Goal: Transaction & Acquisition: Purchase product/service

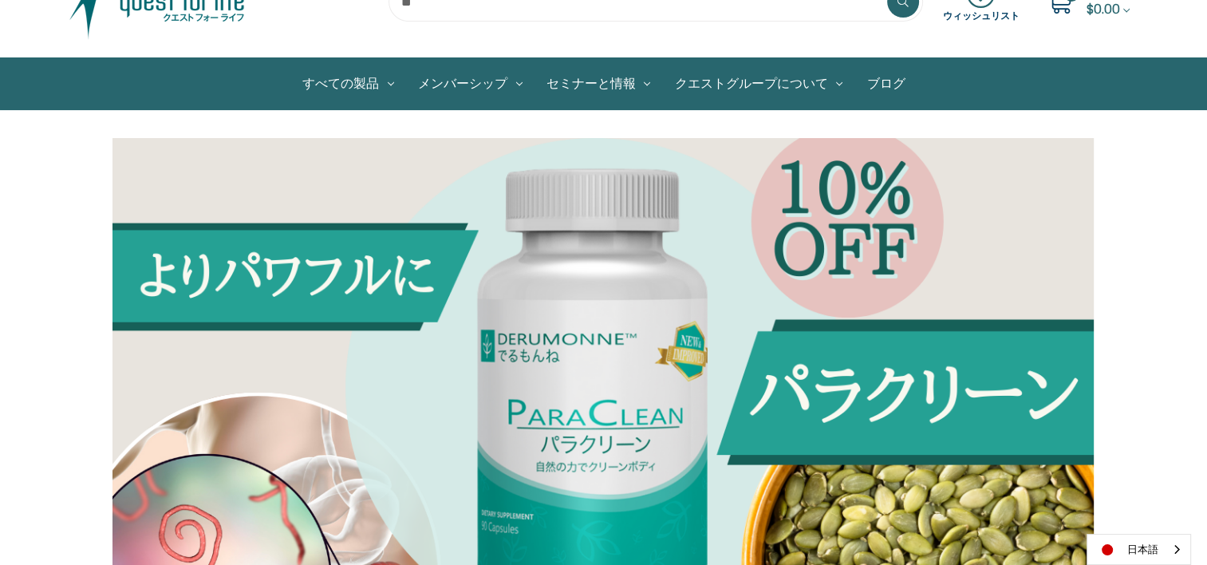
scroll to position [80, 0]
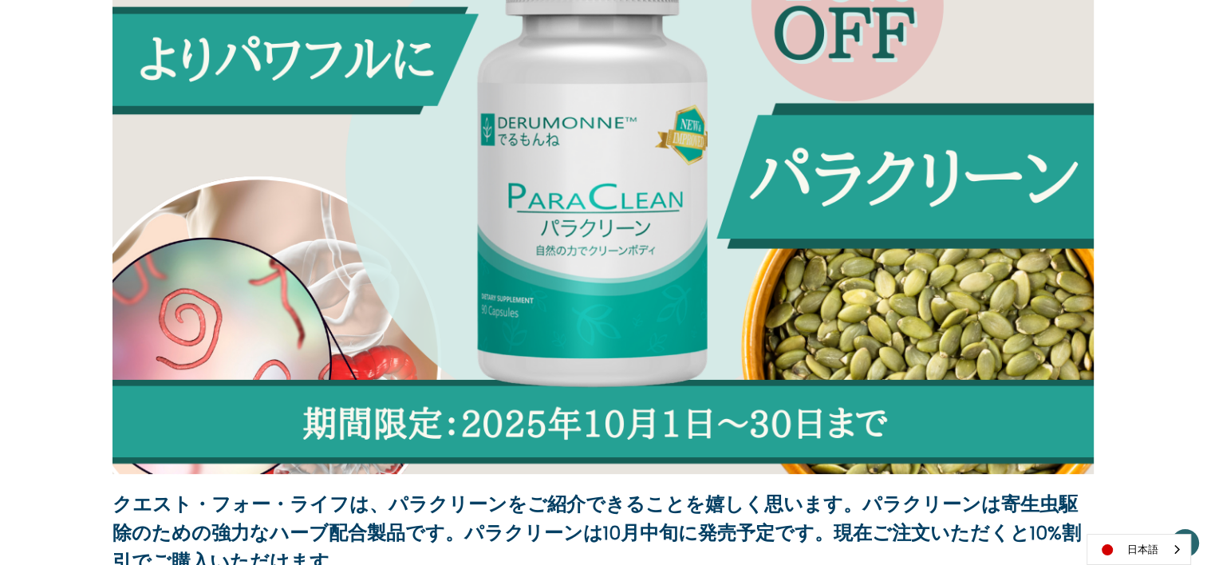
scroll to position [479, 0]
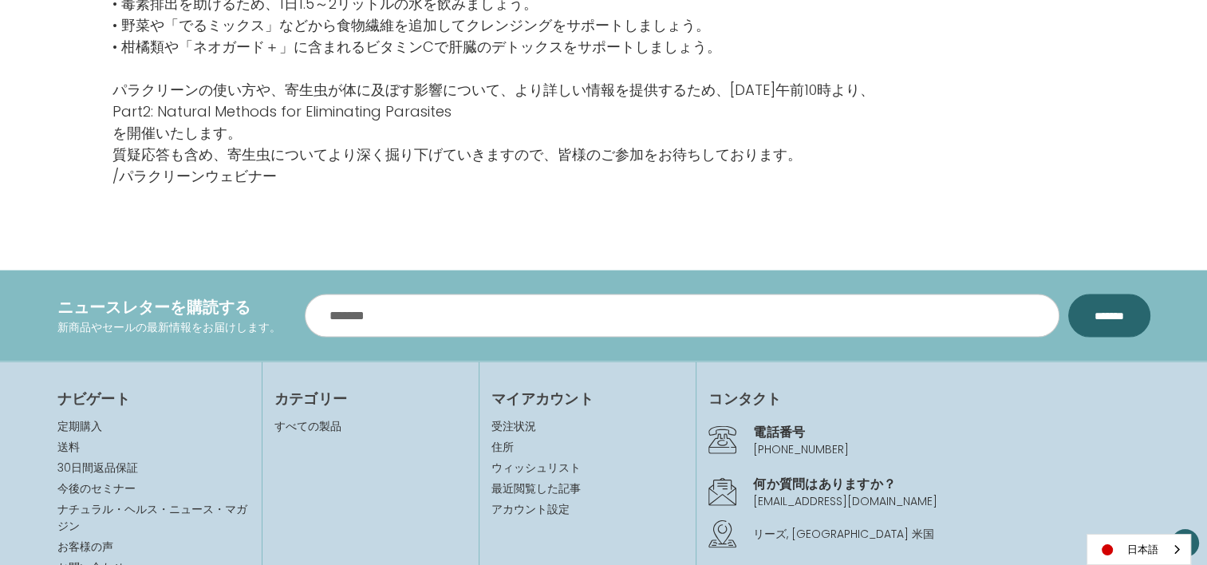
scroll to position [3350, 0]
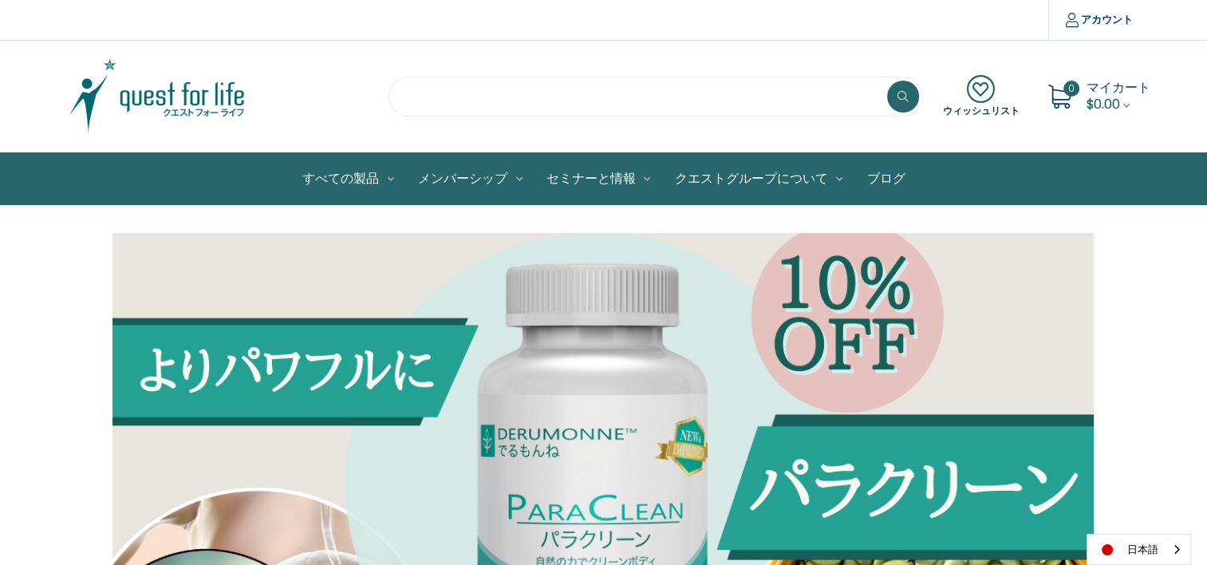
click at [601, 93] on input "search" at bounding box center [655, 97] width 534 height 40
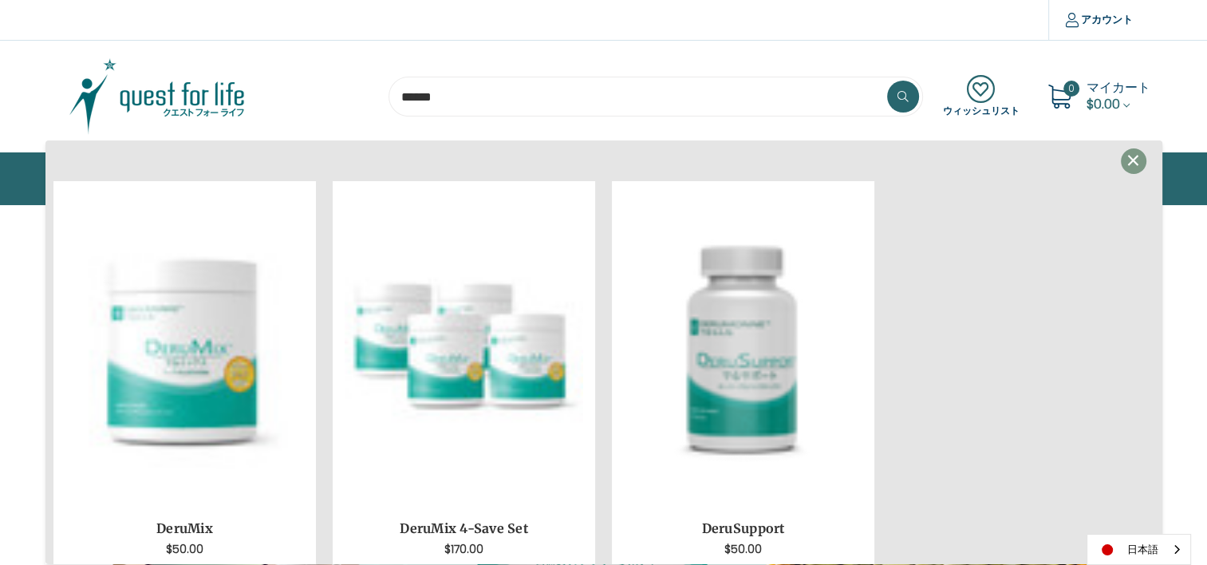
type input "******"
click at [887, 81] on button at bounding box center [903, 97] width 32 height 32
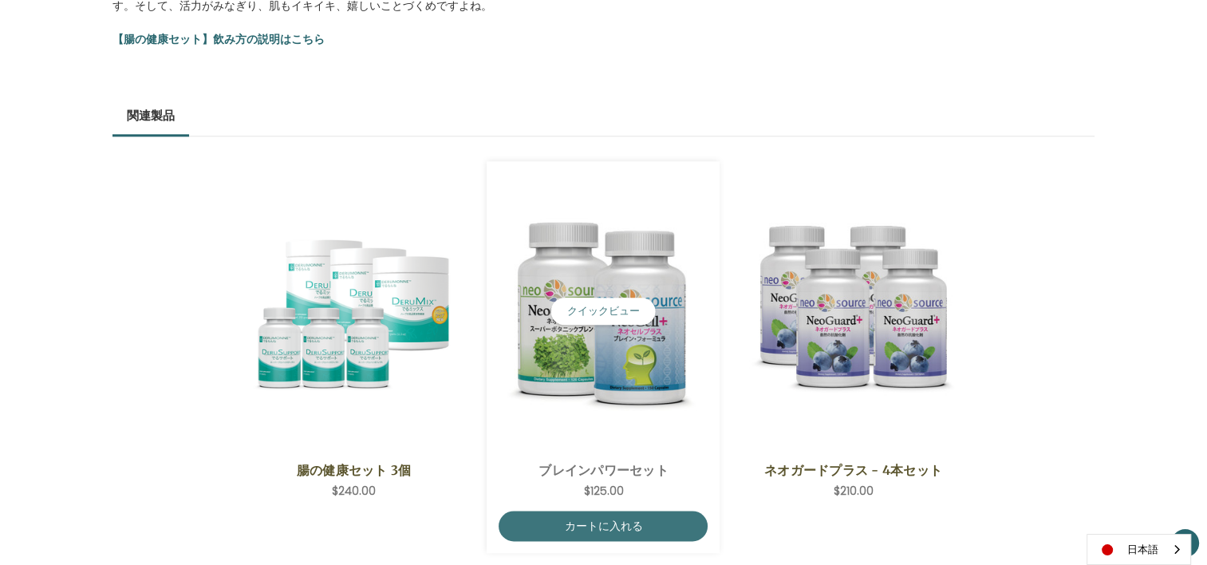
scroll to position [1914, 0]
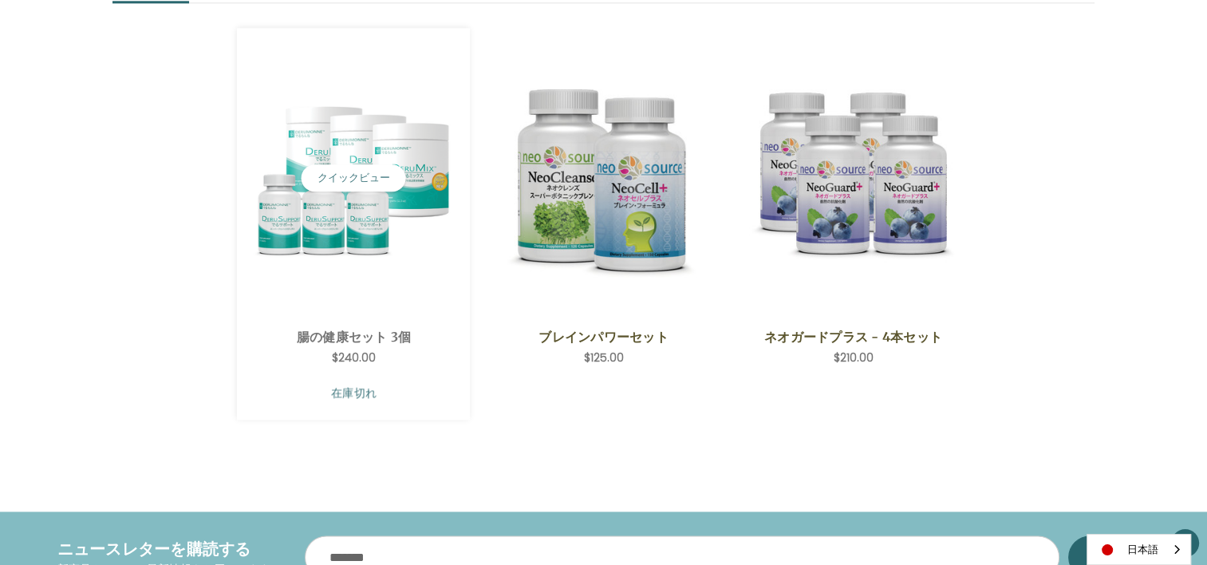
click at [364, 380] on link "在庫切れ" at bounding box center [353, 392] width 209 height 30
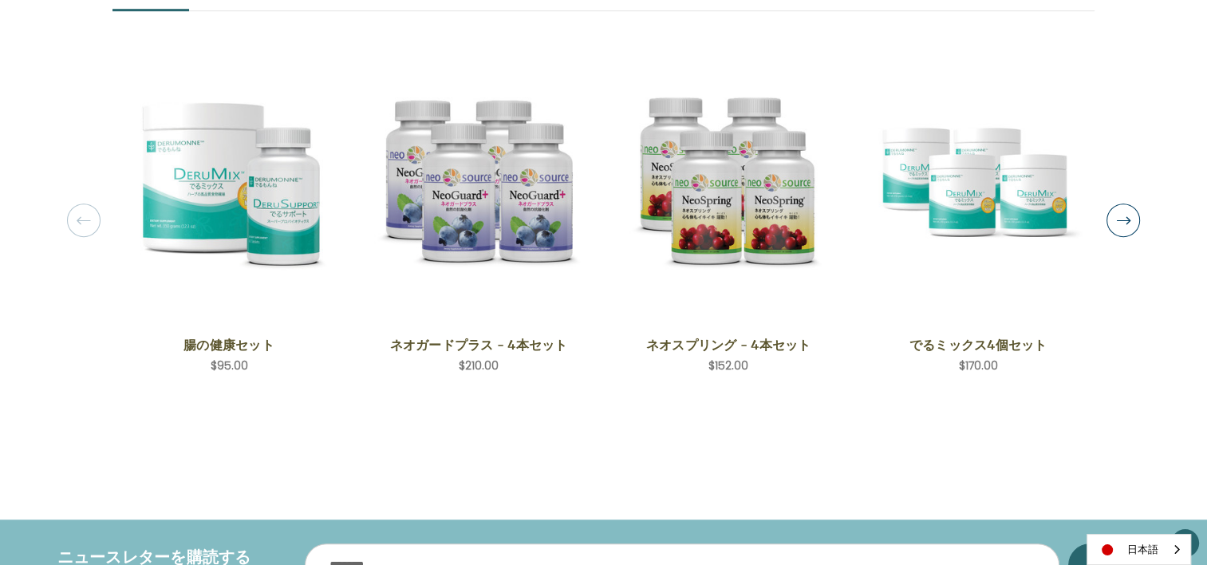
scroll to position [1037, 0]
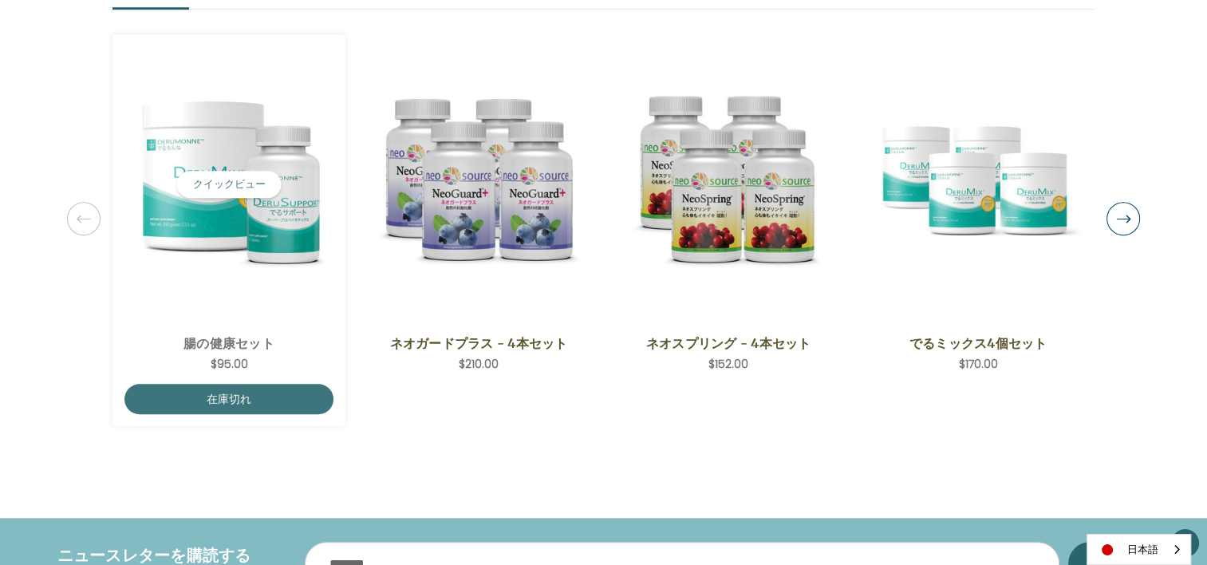
click at [247, 241] on img "ColoHealth Set,$95.00\a" at bounding box center [228, 184] width 209 height 209
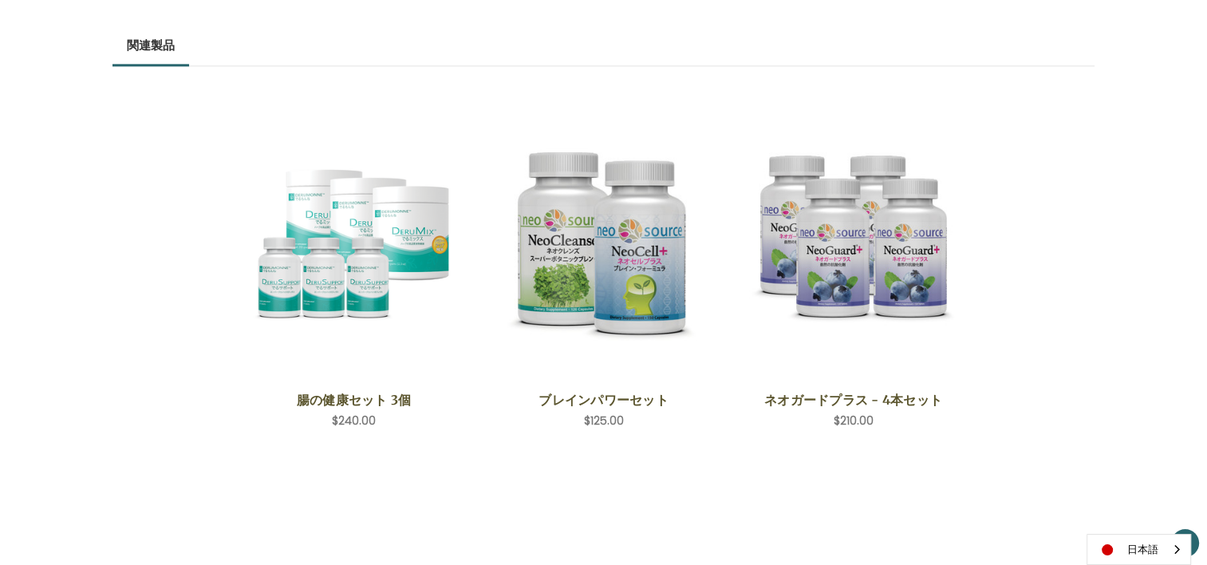
scroll to position [1914, 0]
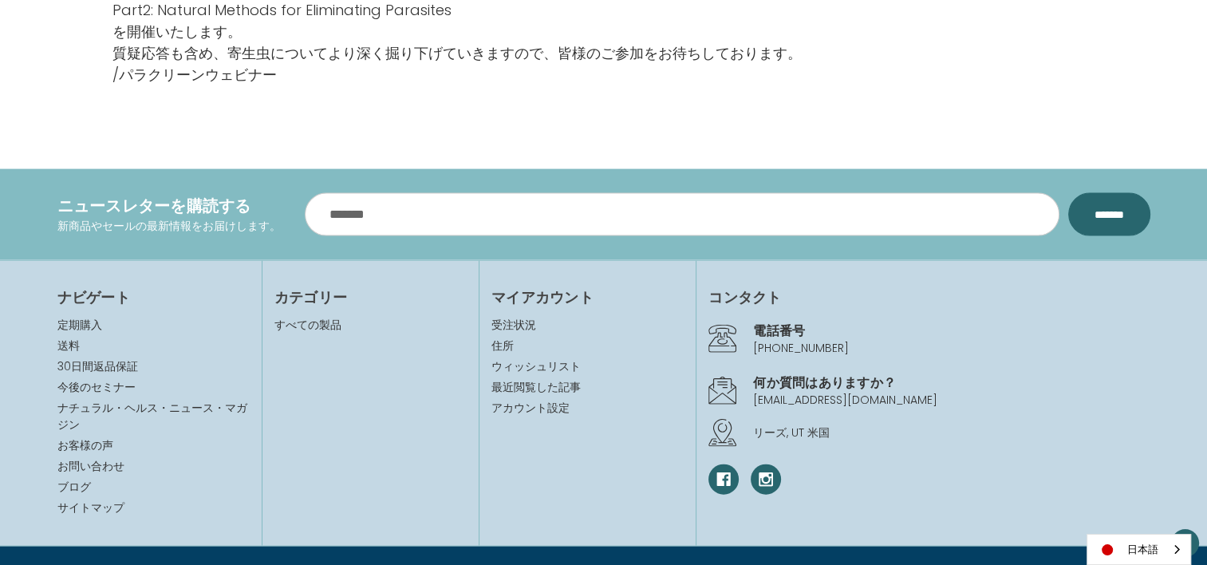
scroll to position [3495, 0]
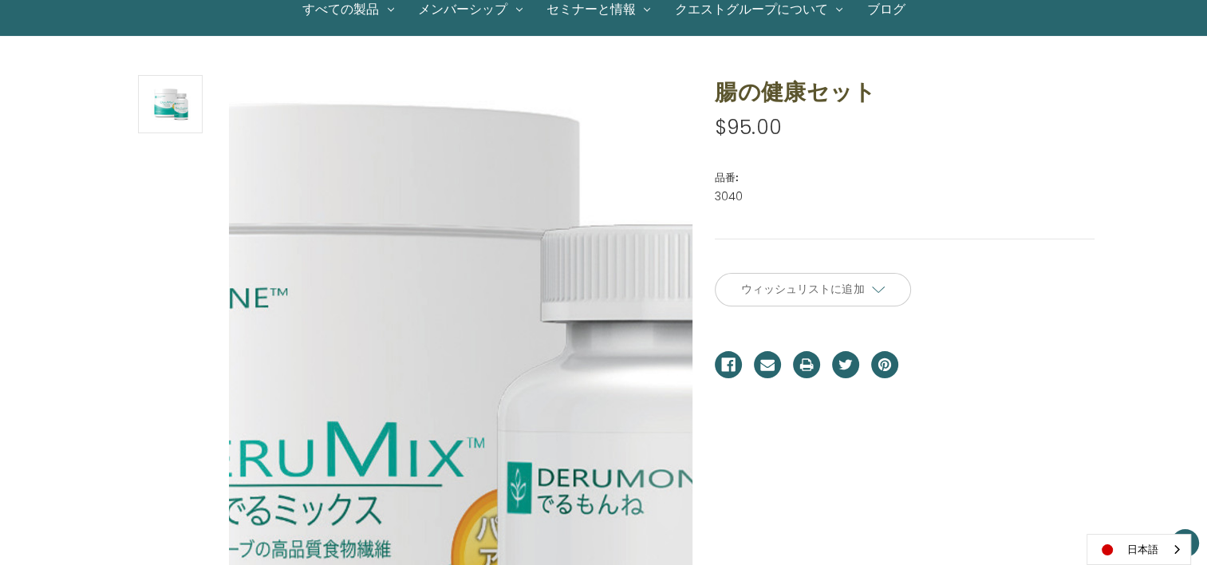
scroll to position [239, 0]
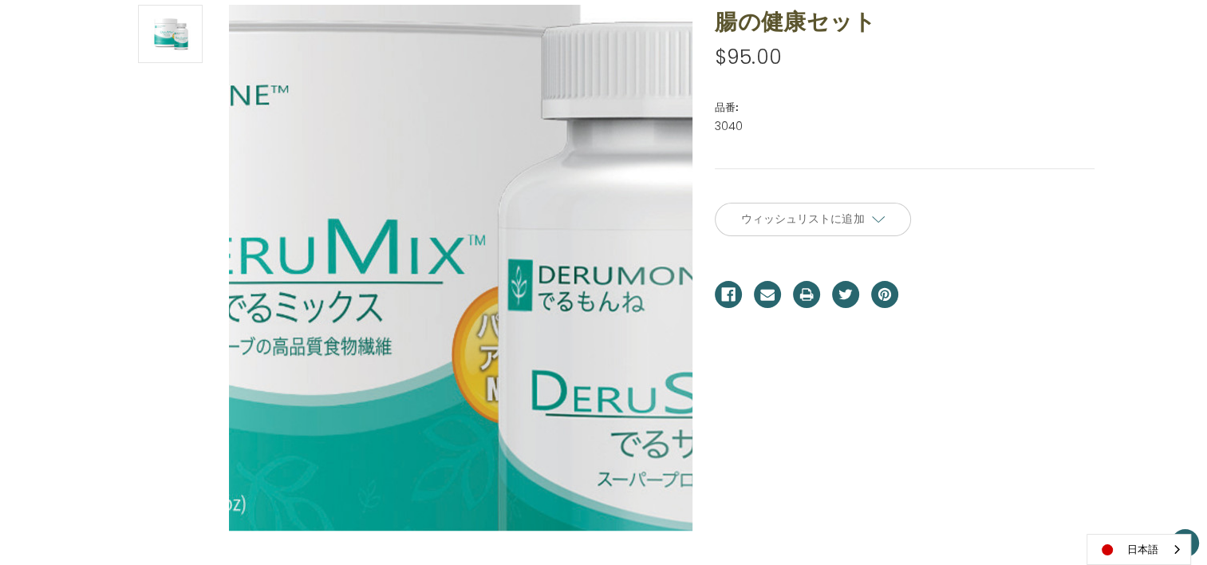
click at [502, 226] on img at bounding box center [410, 306] width 1021 height 1021
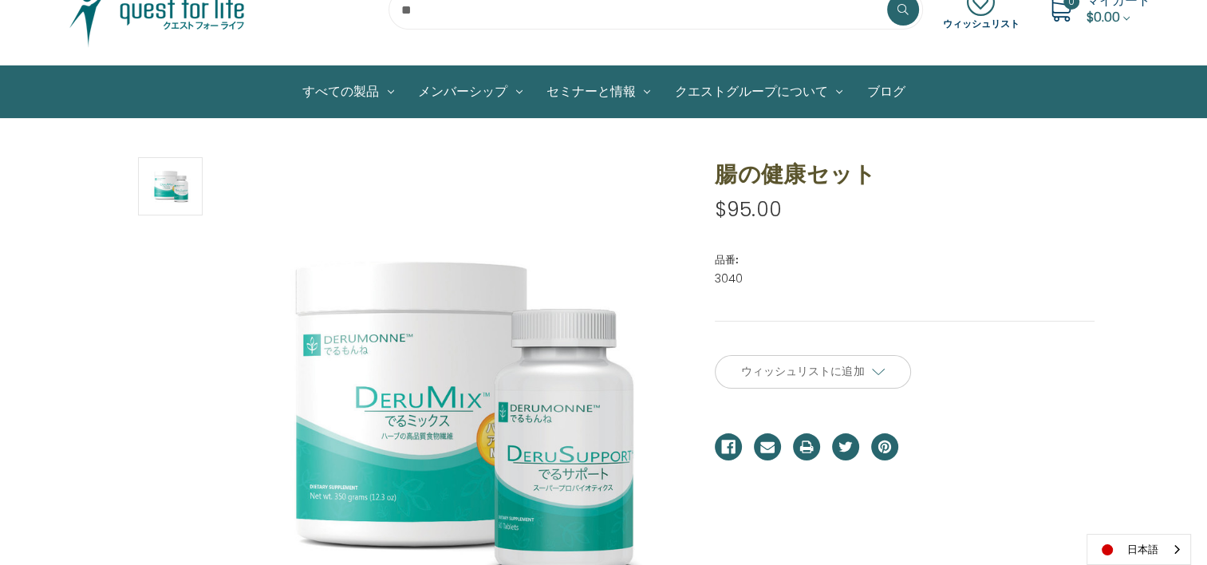
scroll to position [80, 0]
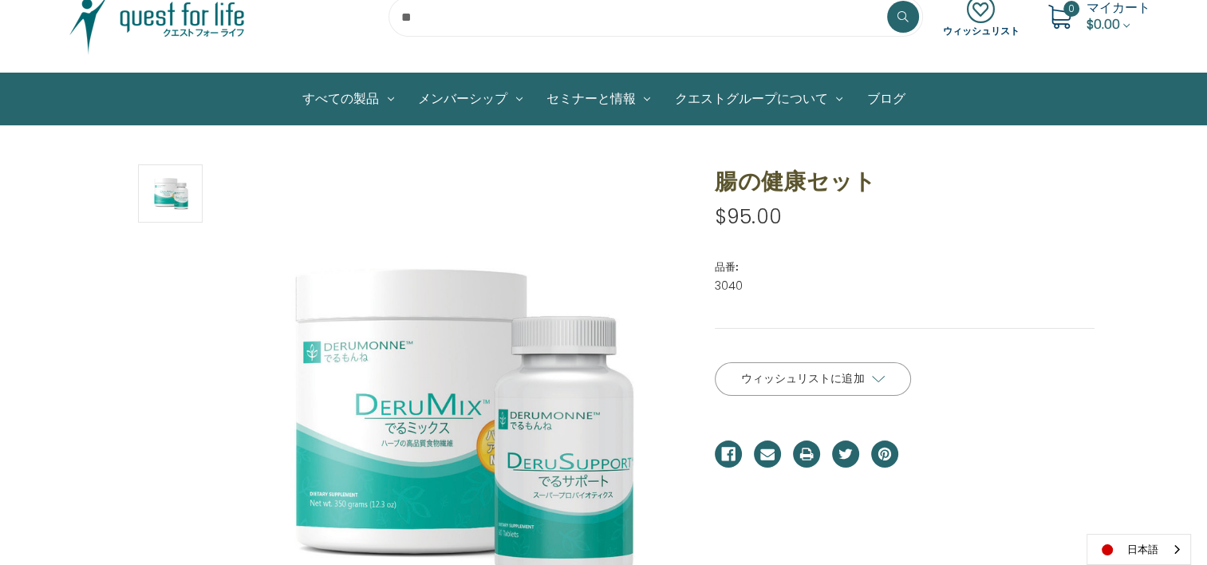
click at [826, 376] on span "ウィッシュリストに追加" at bounding box center [802, 378] width 123 height 14
click at [833, 408] on input "**********" at bounding box center [813, 411] width 196 height 30
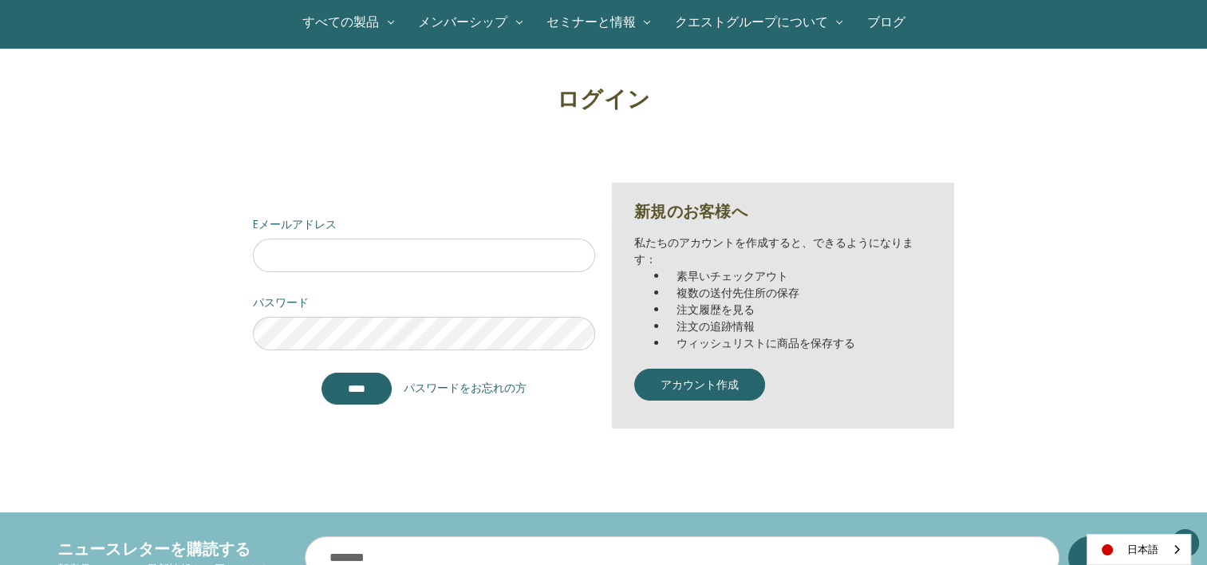
scroll to position [160, 0]
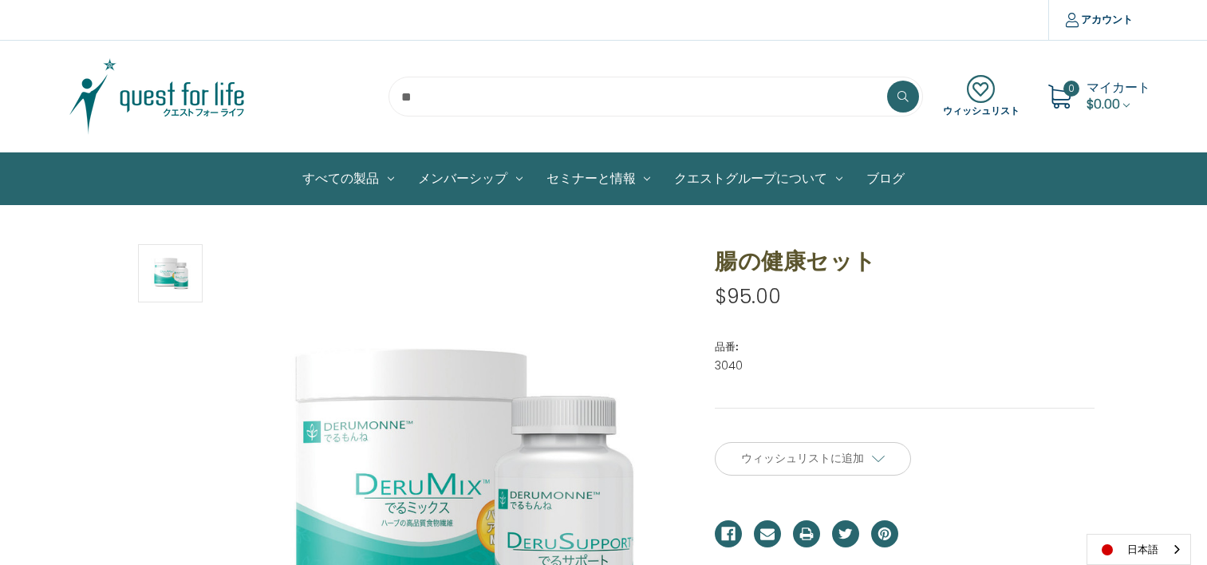
scroll to position [80, 0]
click at [1105, 85] on span "マイカート" at bounding box center [1118, 87] width 64 height 18
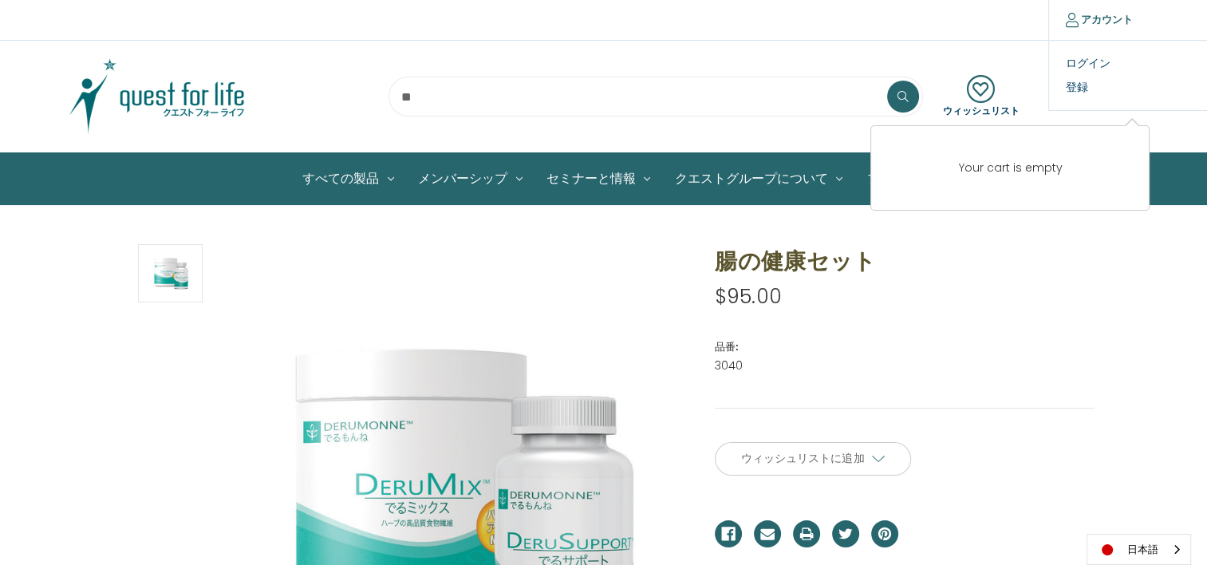
click at [1110, 6] on link "アカウント" at bounding box center [1098, 20] width 101 height 40
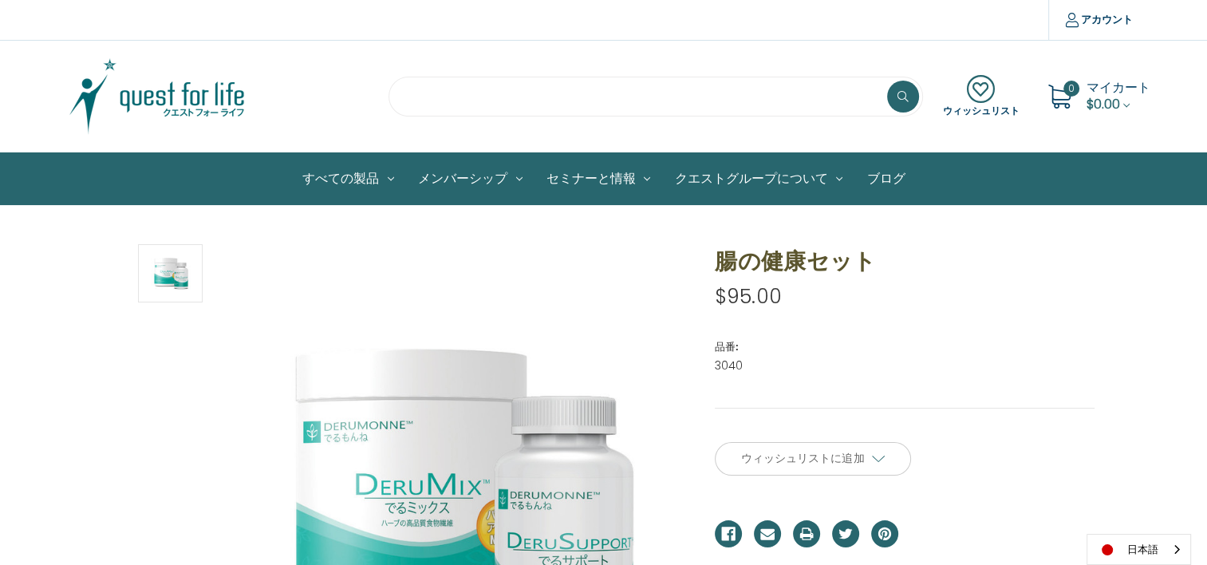
click at [546, 112] on input "search" at bounding box center [655, 97] width 534 height 40
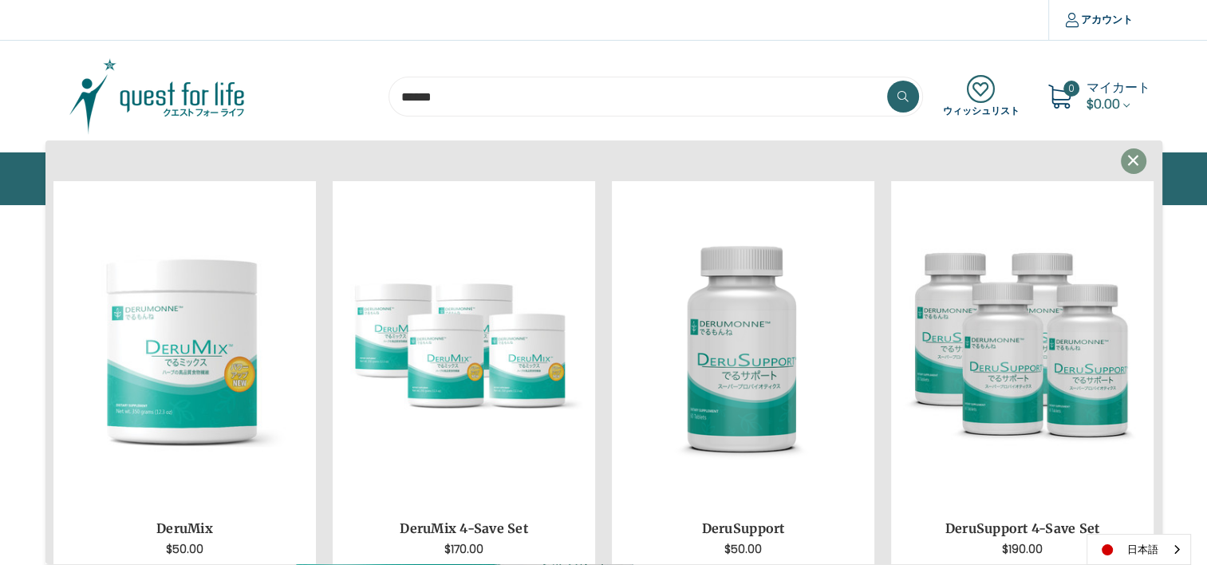
type input "******"
click at [887, 81] on button at bounding box center [903, 97] width 32 height 32
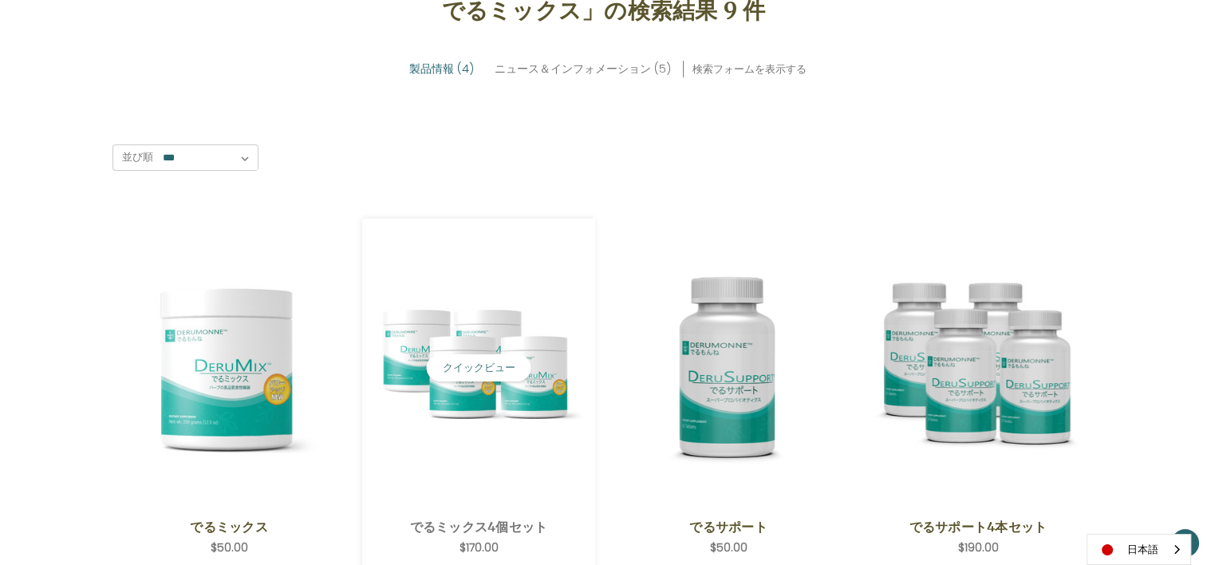
scroll to position [319, 0]
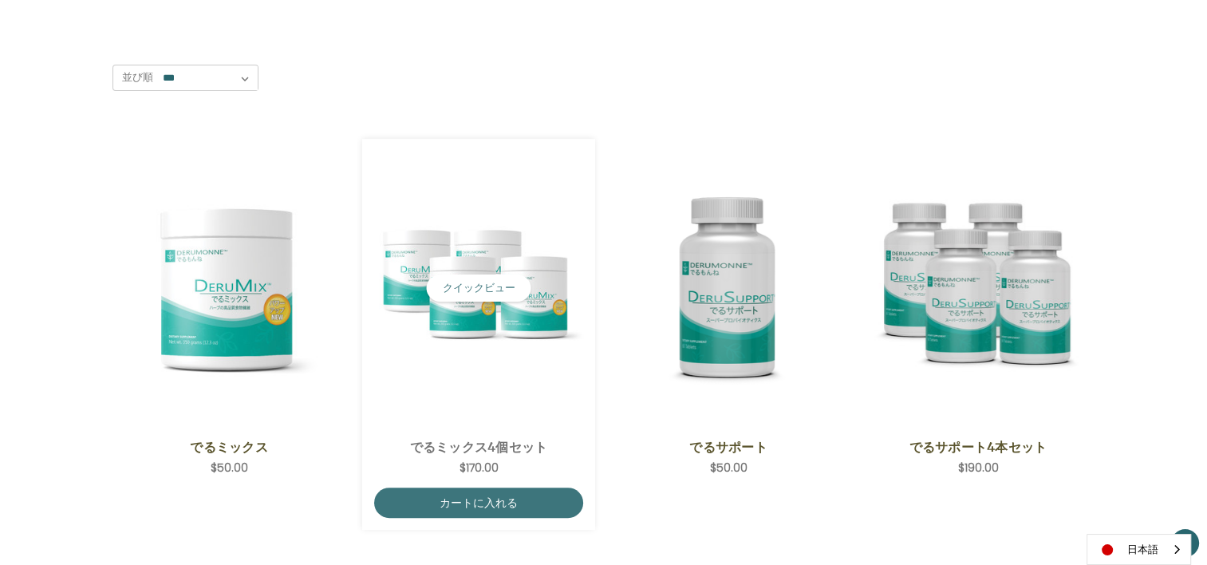
click at [524, 483] on div "でるミックス4個セット 希望小売価格 通常価格： 特別価格： $170.00 カートに入れる アイテムが追加されました" at bounding box center [478, 456] width 209 height 61
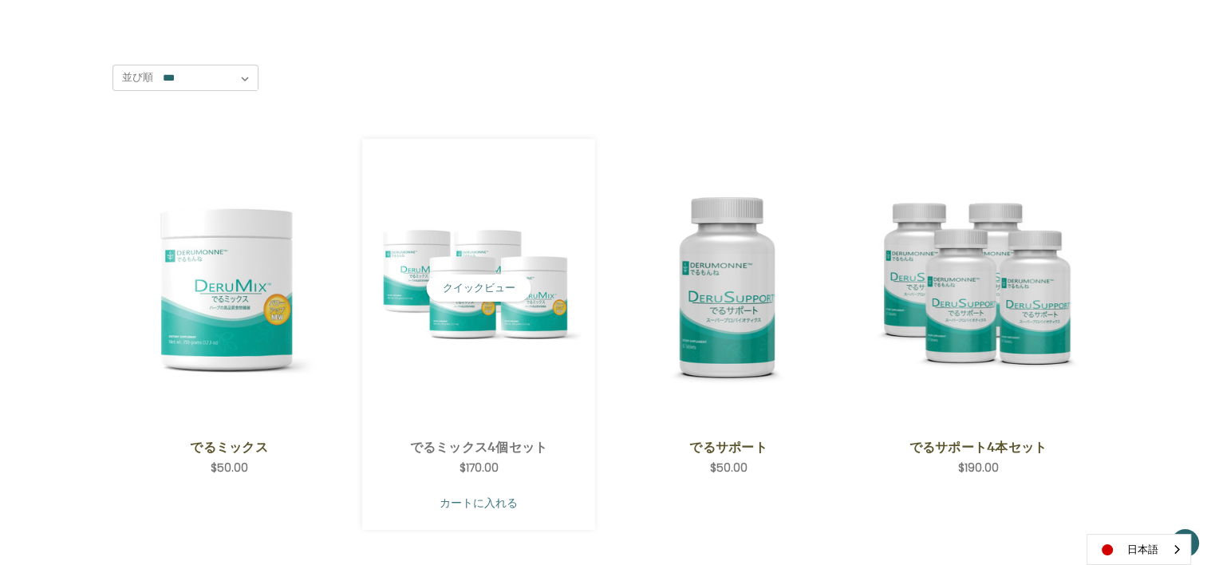
click at [526, 494] on link "カートに入れる" at bounding box center [478, 502] width 209 height 30
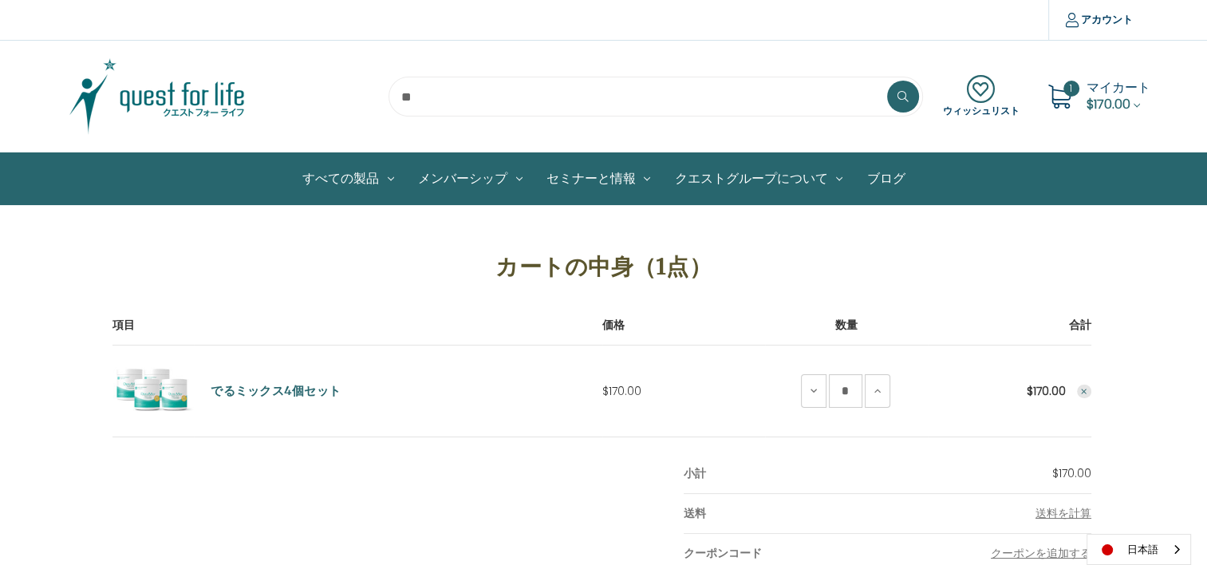
click at [571, 86] on input "search" at bounding box center [655, 97] width 534 height 40
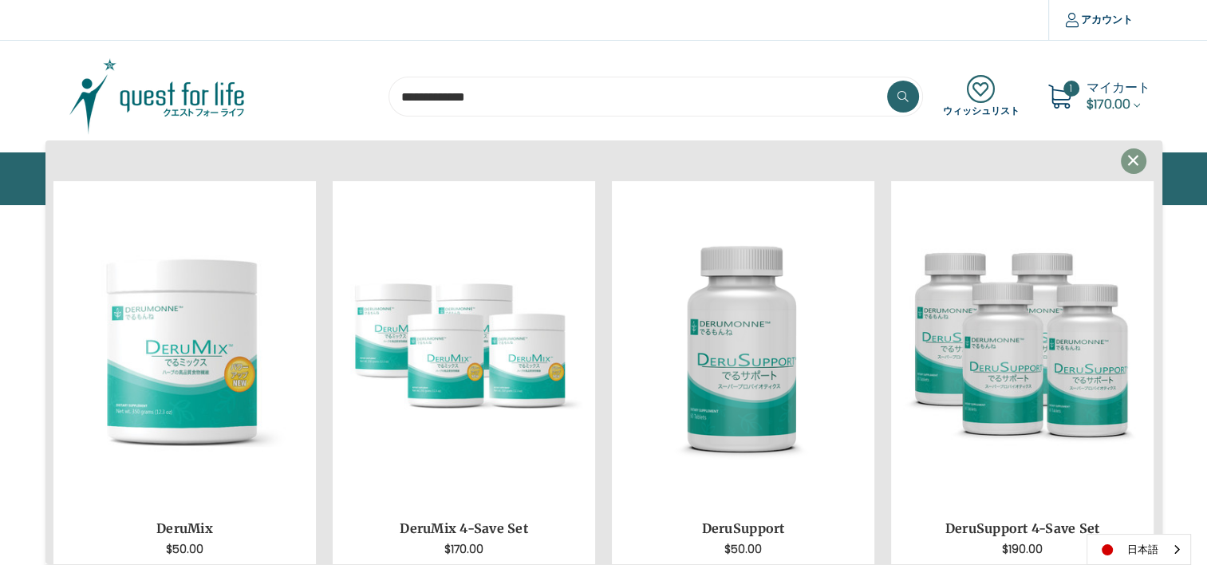
type input "**********"
click at [887, 81] on button at bounding box center [903, 97] width 32 height 32
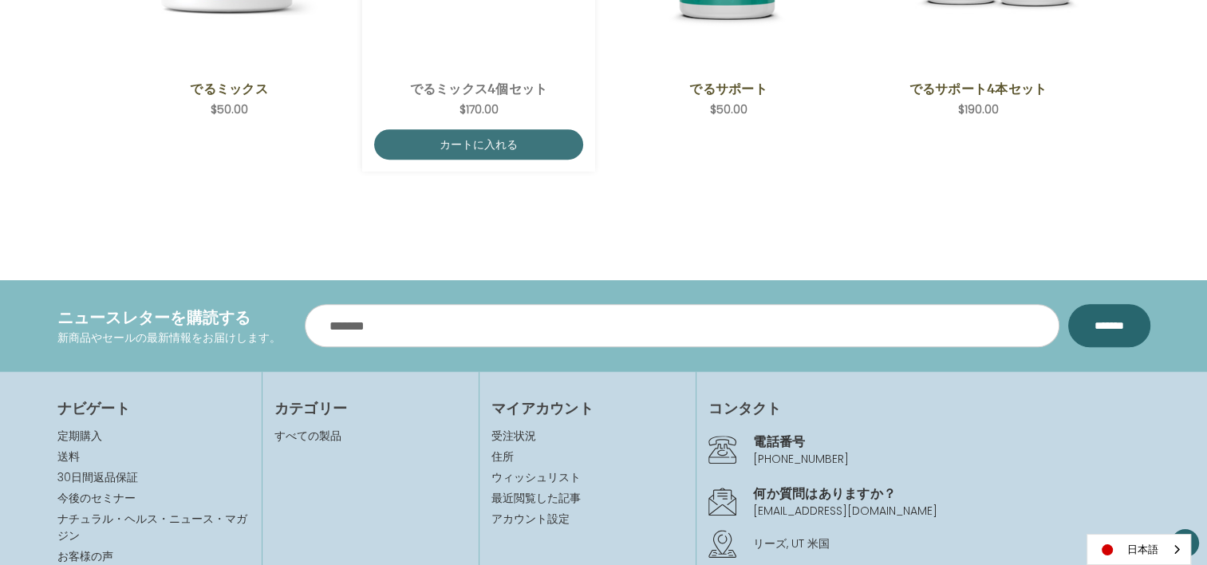
scroll to position [718, 0]
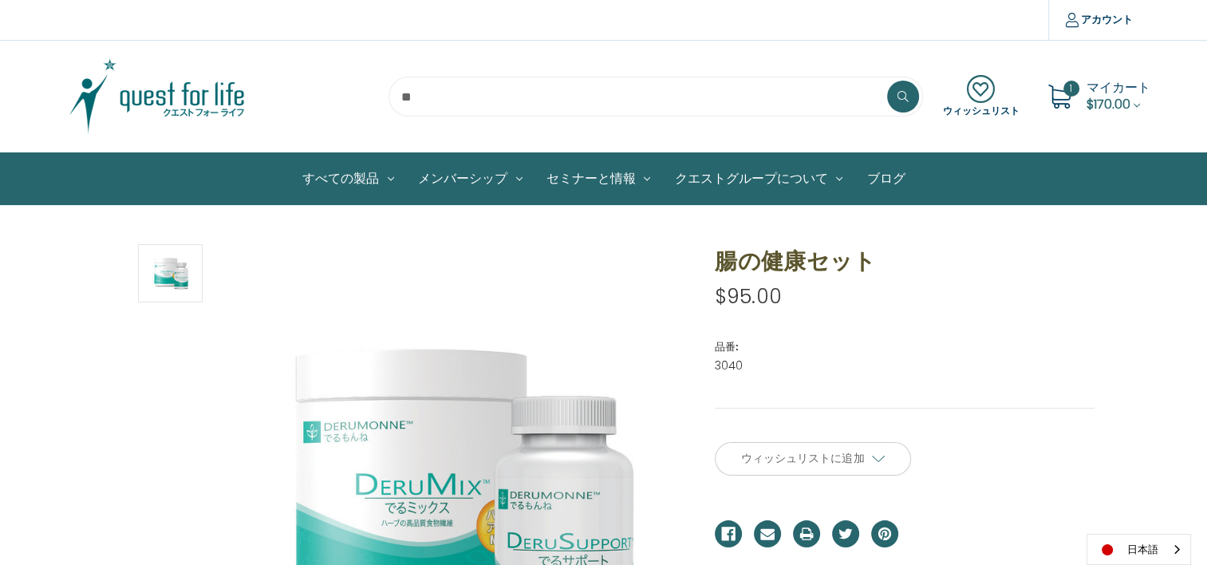
click at [980, 89] on icon at bounding box center [981, 89] width 77 height 29
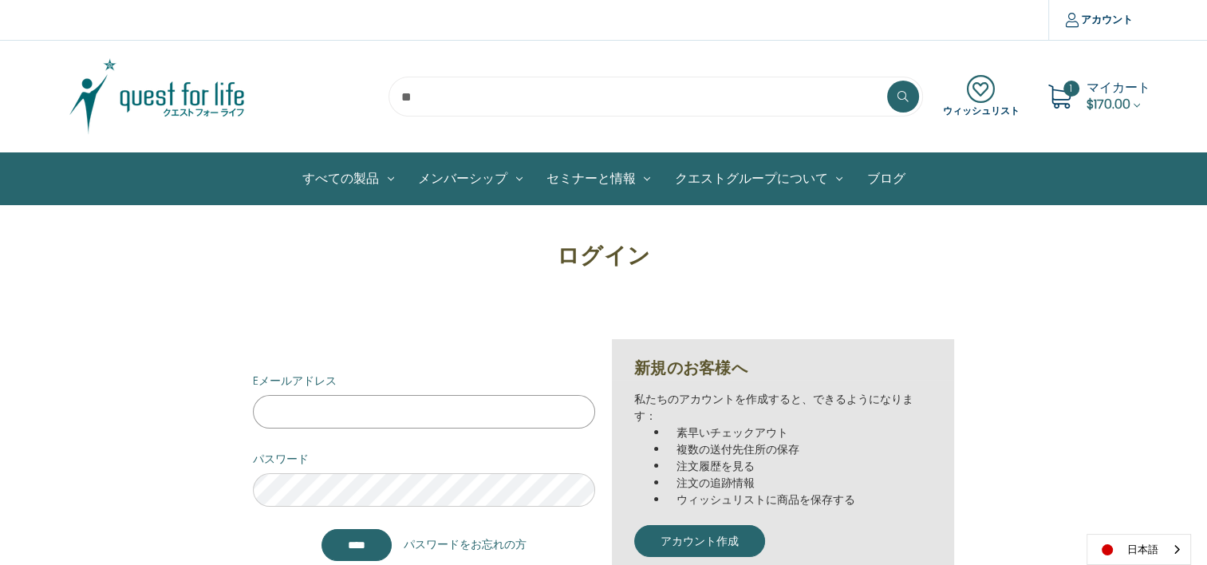
click at [445, 412] on input "Eメールアドレス" at bounding box center [424, 411] width 342 height 33
type input "**********"
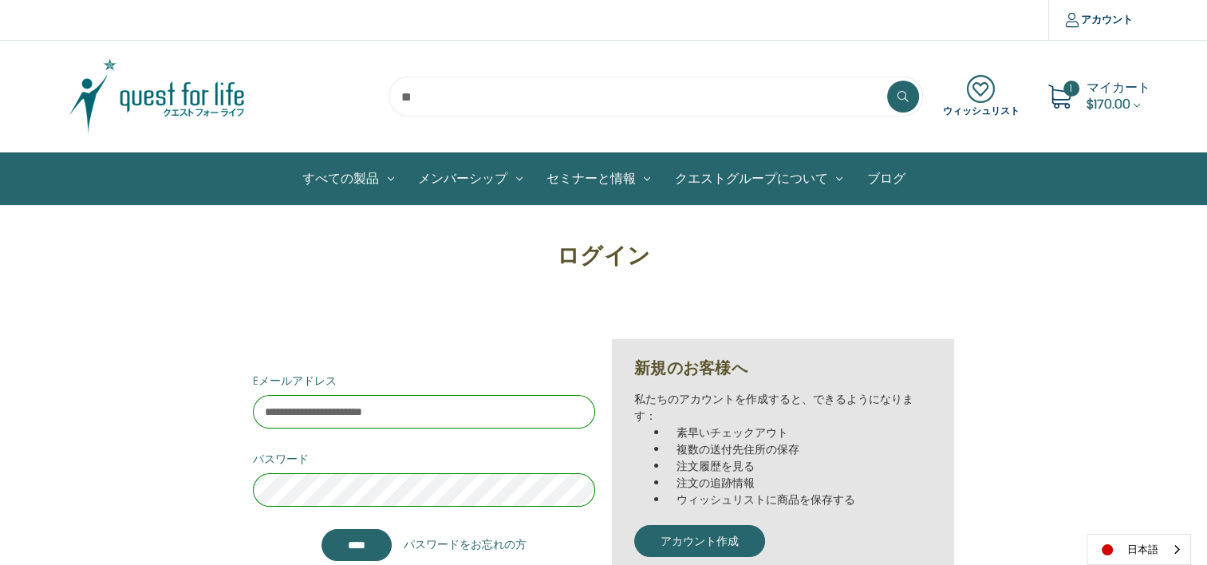
click at [321, 529] on input "****" at bounding box center [356, 545] width 70 height 32
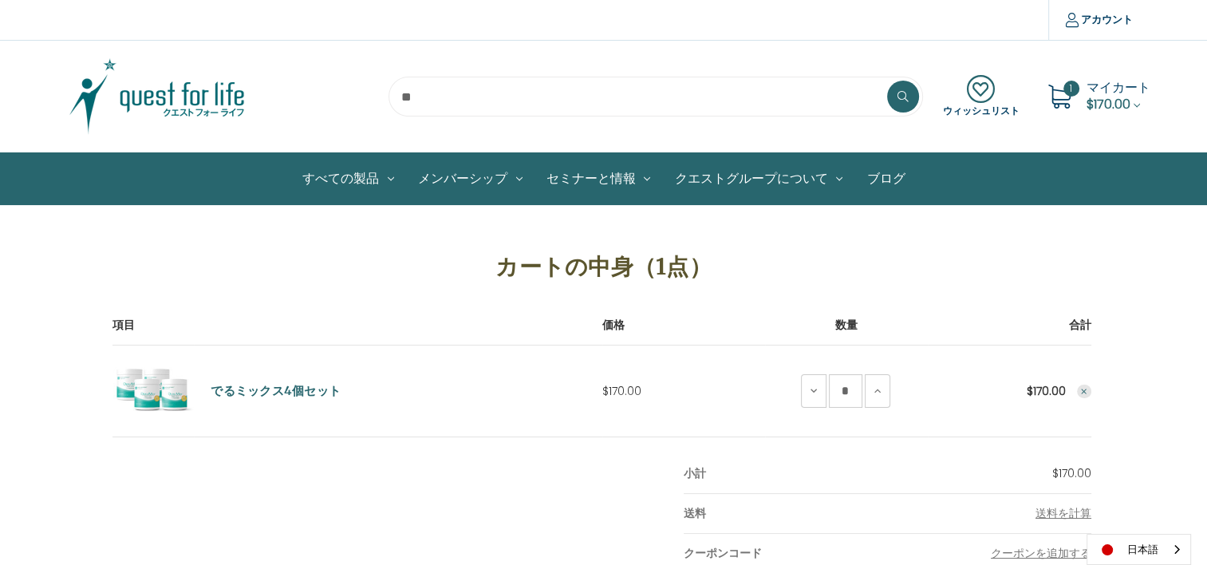
click at [655, 97] on input "search" at bounding box center [655, 97] width 534 height 40
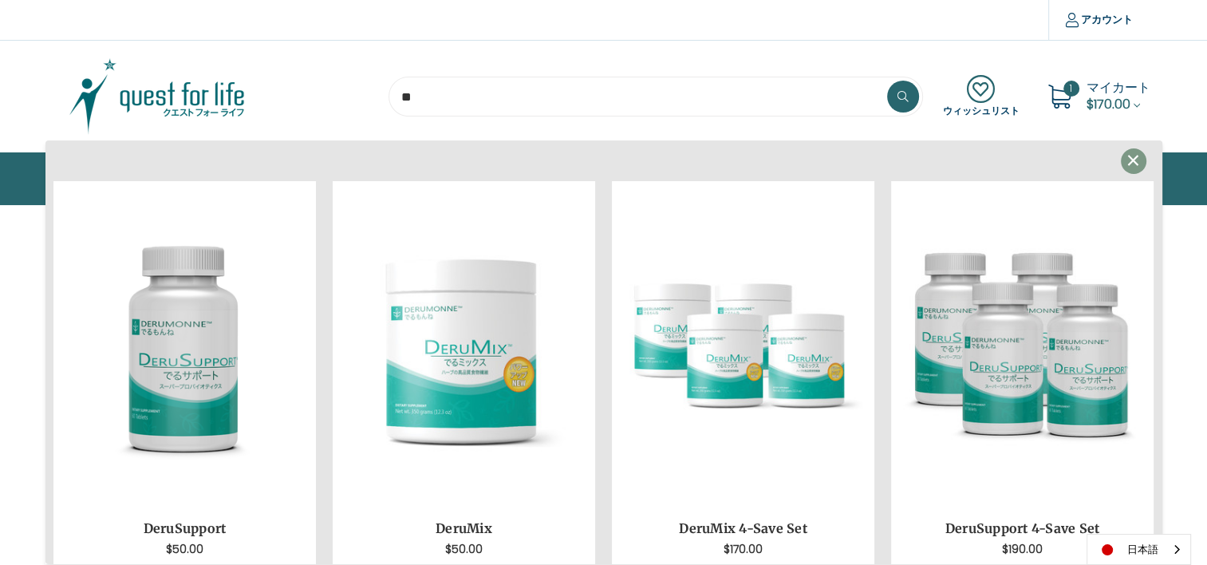
type input "*"
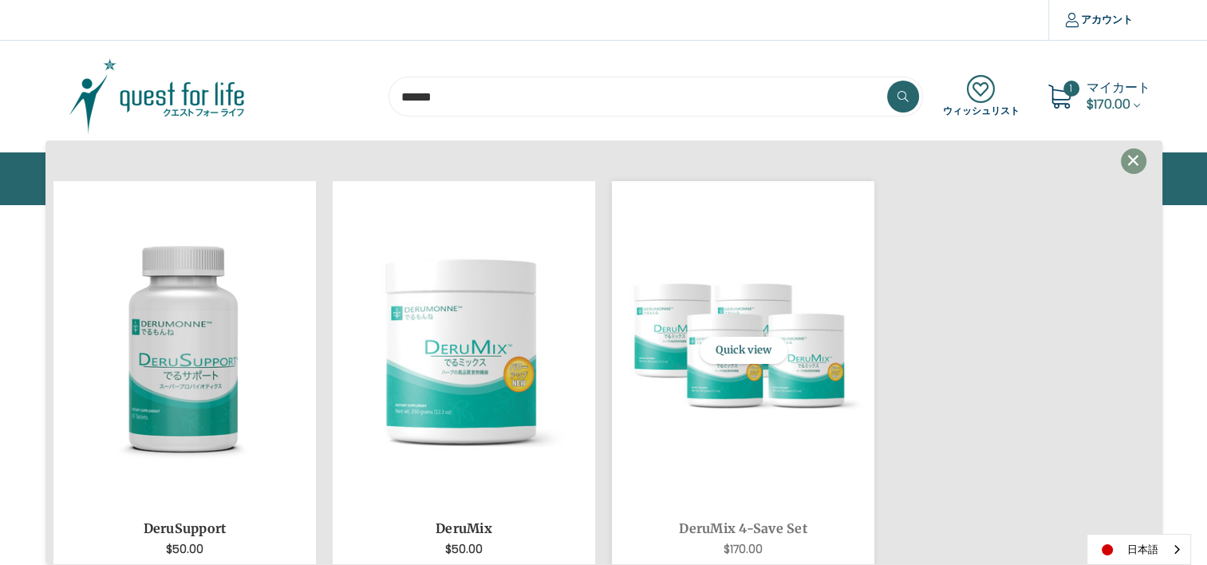
scroll to position [51, 0]
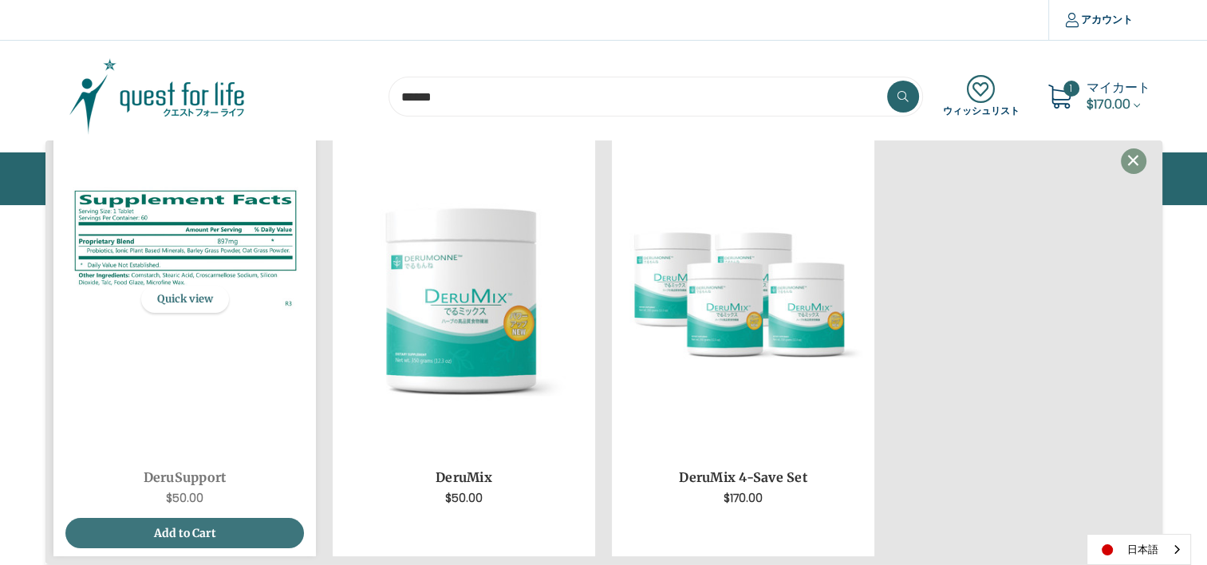
type input "******"
click at [198, 419] on img "DeruSupport,$50.00\a" at bounding box center [184, 298] width 238 height 254
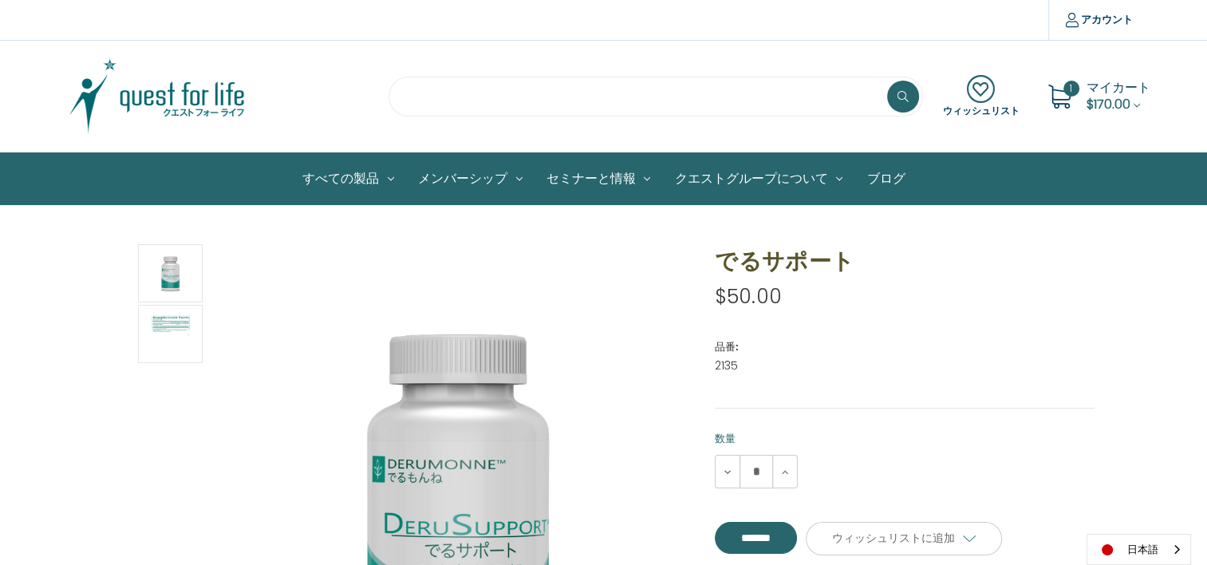
click at [679, 101] on input "search" at bounding box center [655, 97] width 534 height 40
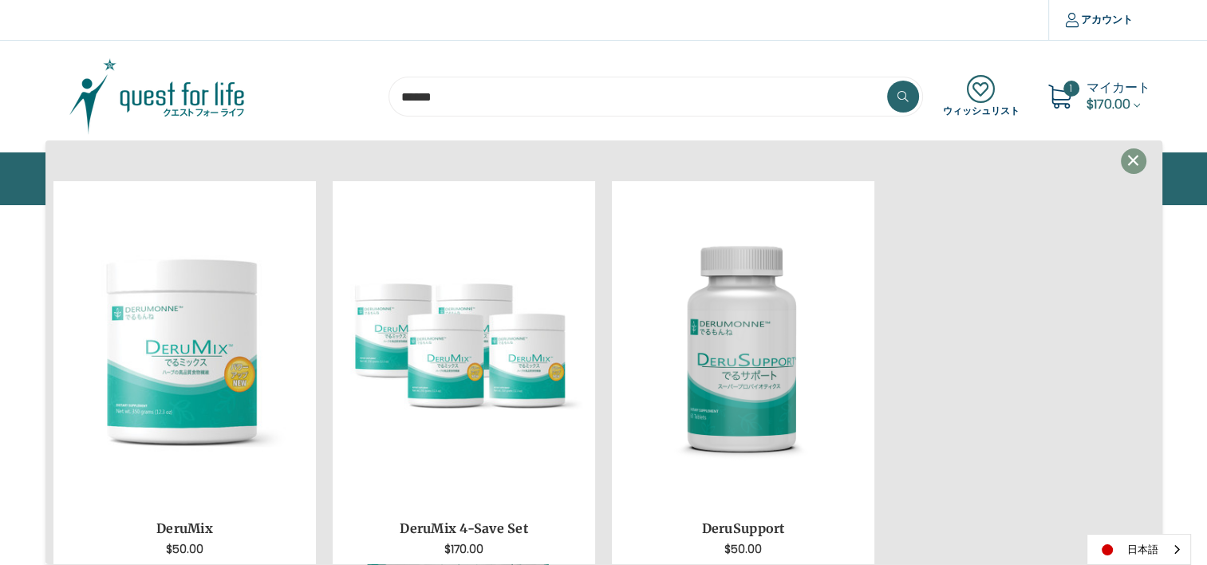
type input "******"
click at [887, 81] on button at bounding box center [903, 97] width 32 height 32
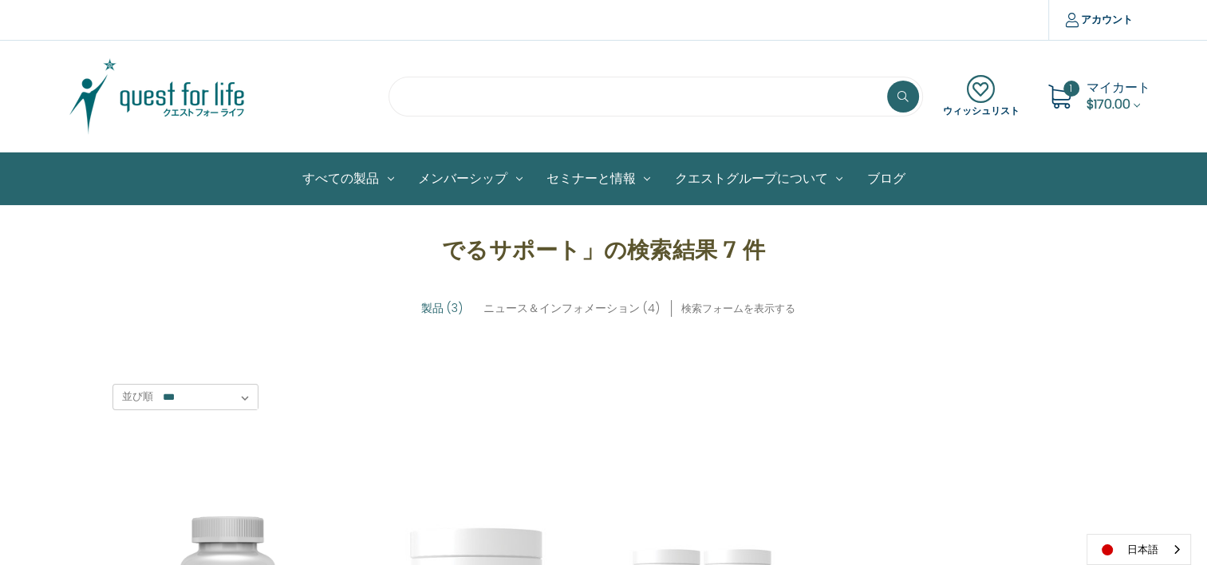
click at [566, 94] on input "search" at bounding box center [655, 97] width 534 height 40
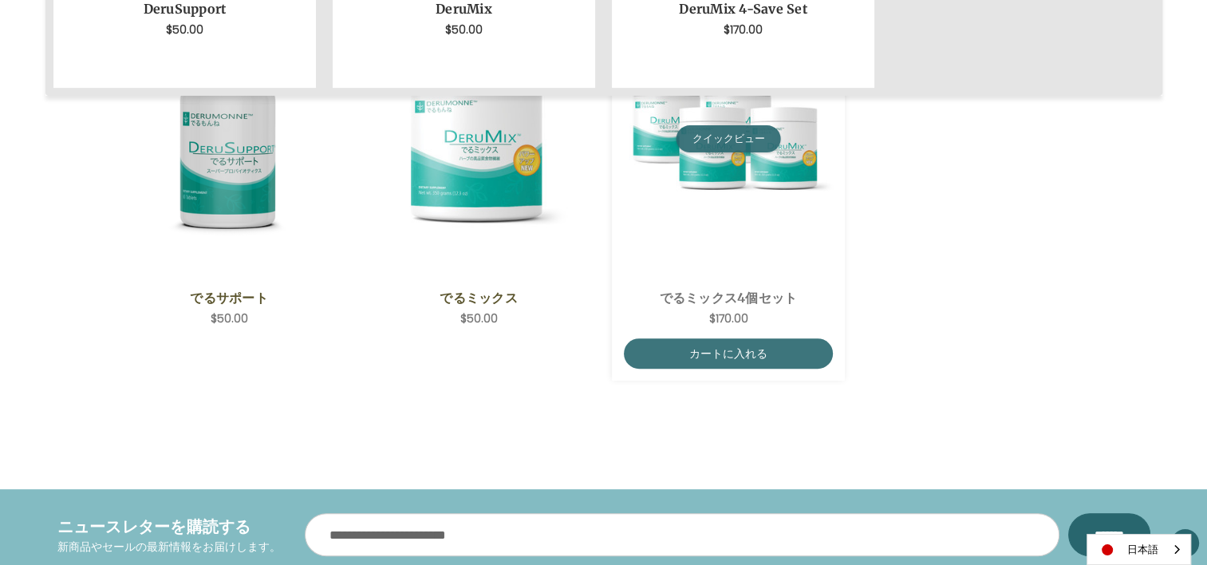
scroll to position [479, 0]
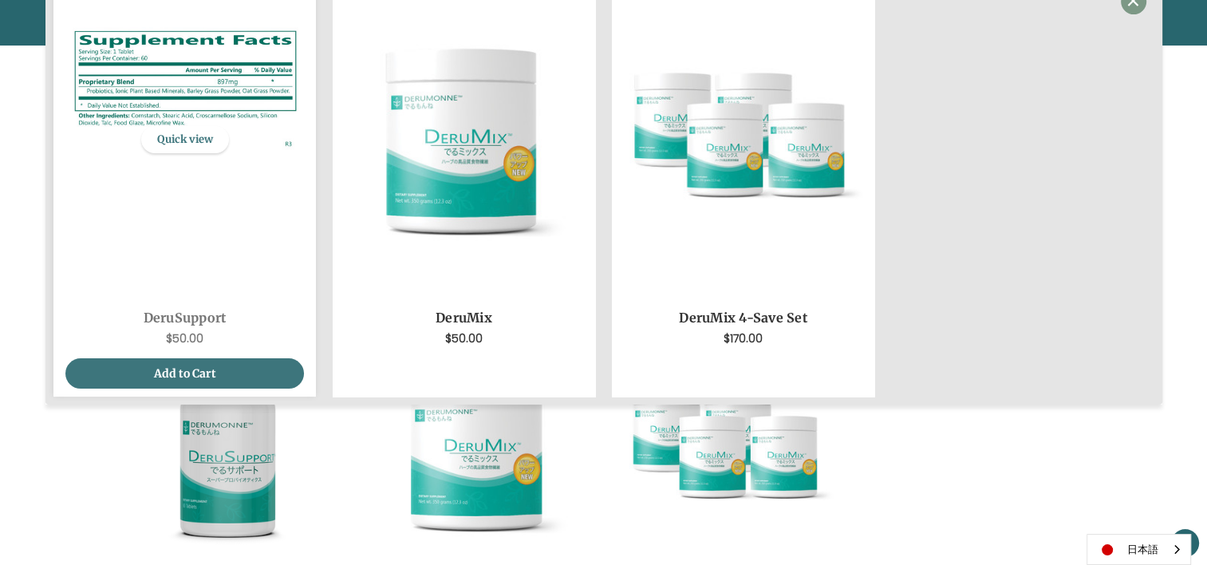
type input "******"
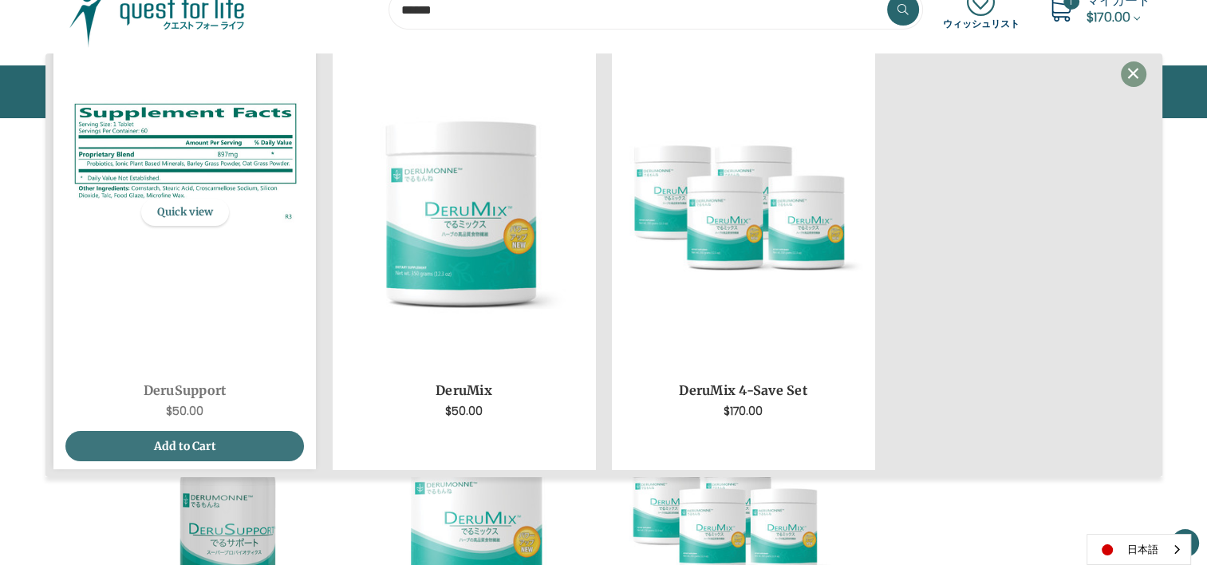
click at [219, 277] on img "DeruSupport,$50.00\a" at bounding box center [184, 212] width 238 height 254
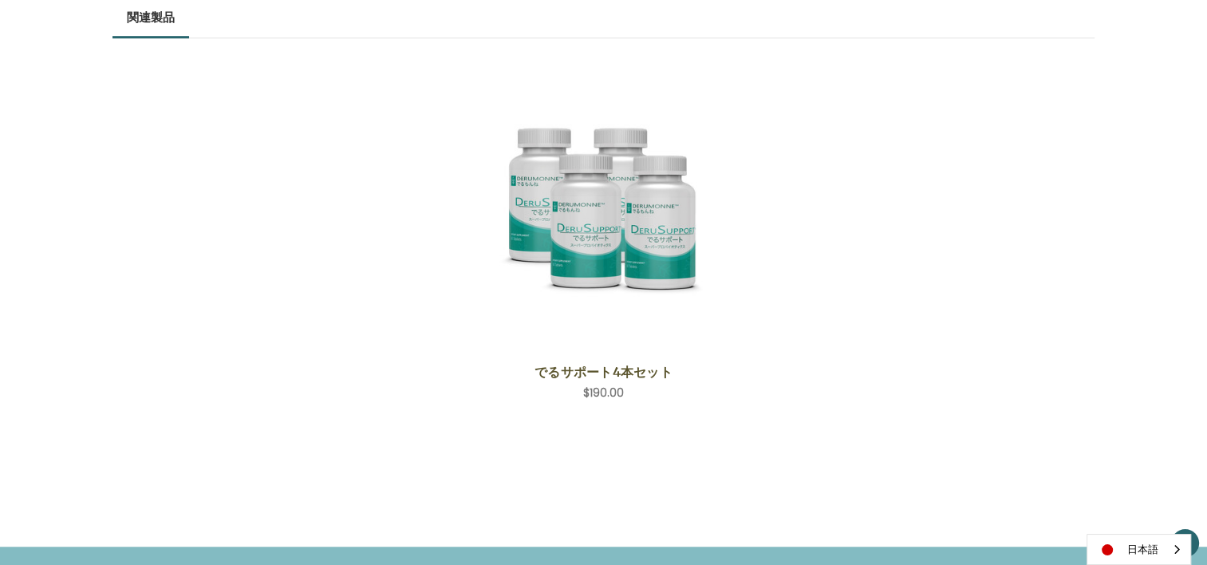
scroll to position [1037, 0]
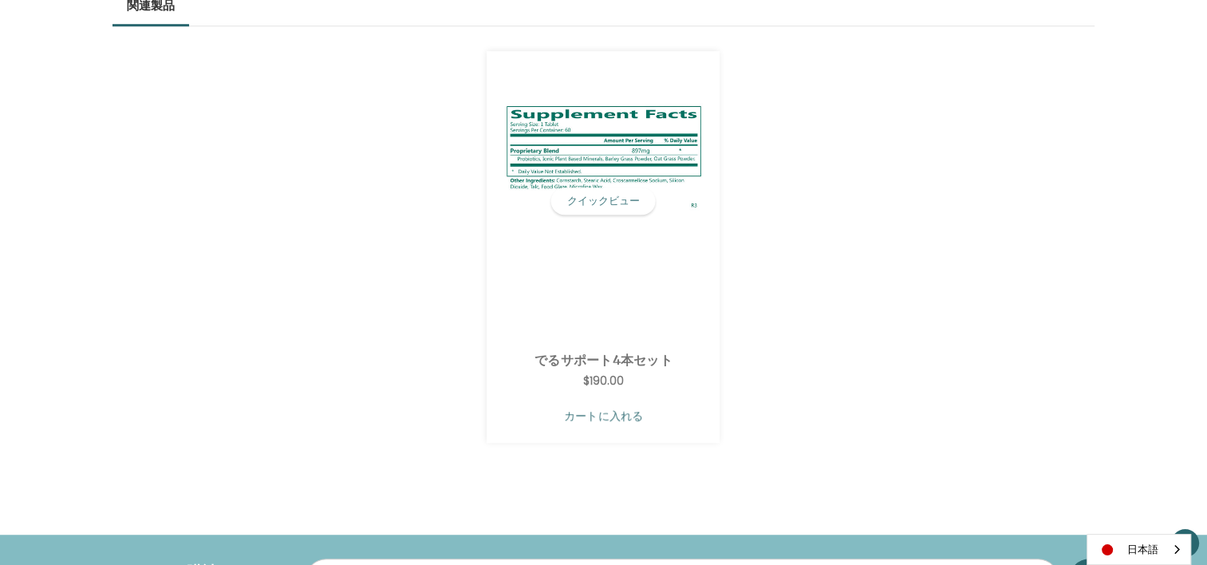
click at [665, 402] on link "カートに入れる" at bounding box center [602, 415] width 209 height 30
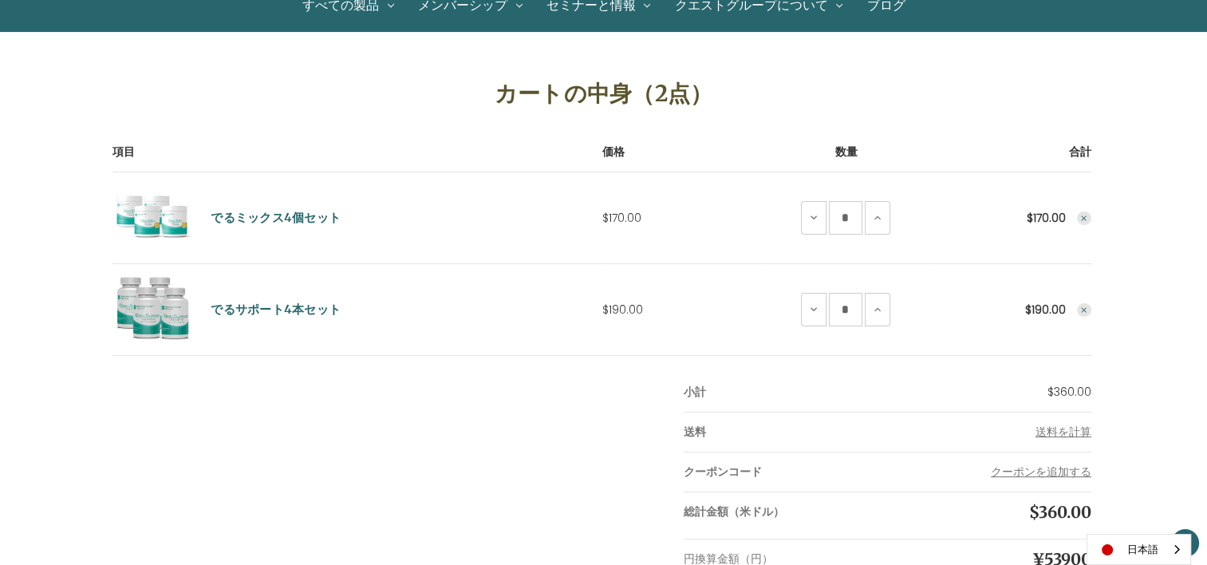
scroll to position [160, 0]
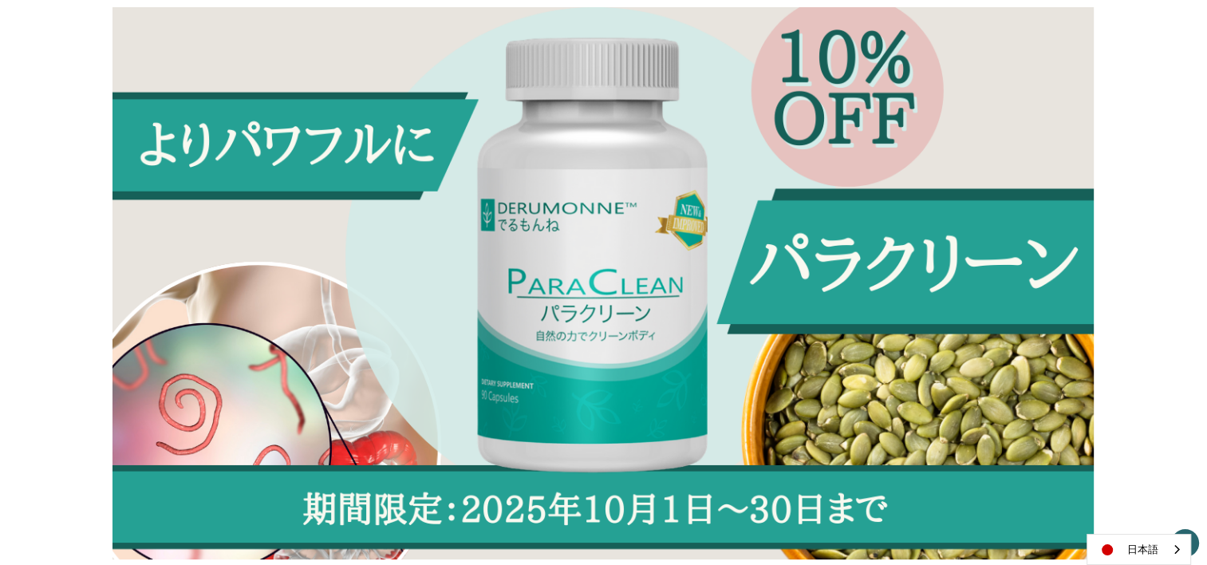
scroll to position [239, 0]
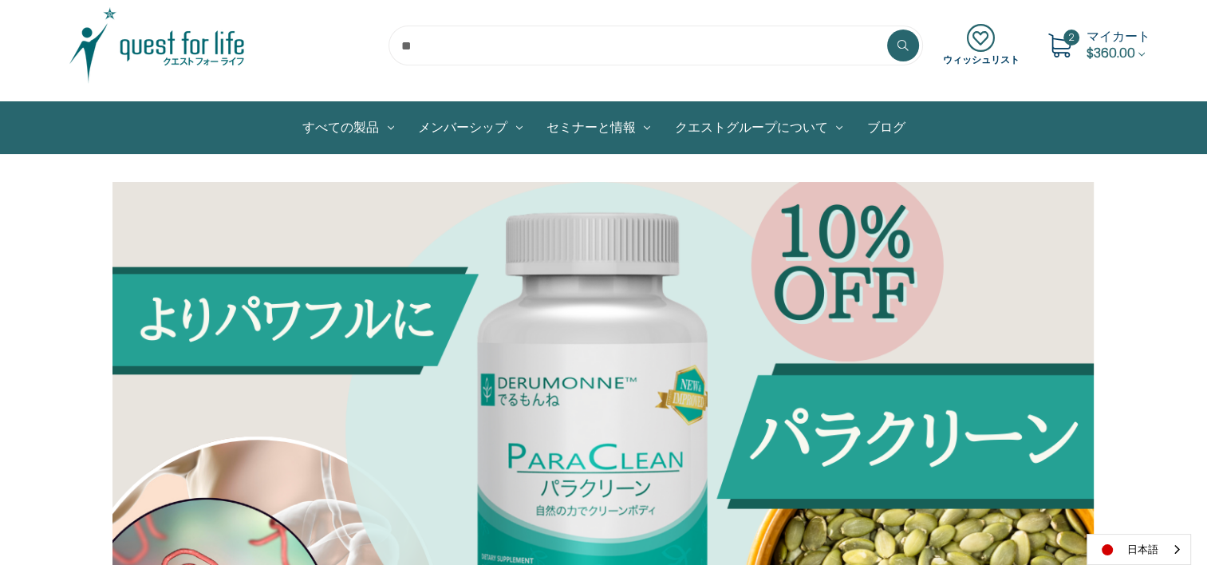
scroll to position [80, 0]
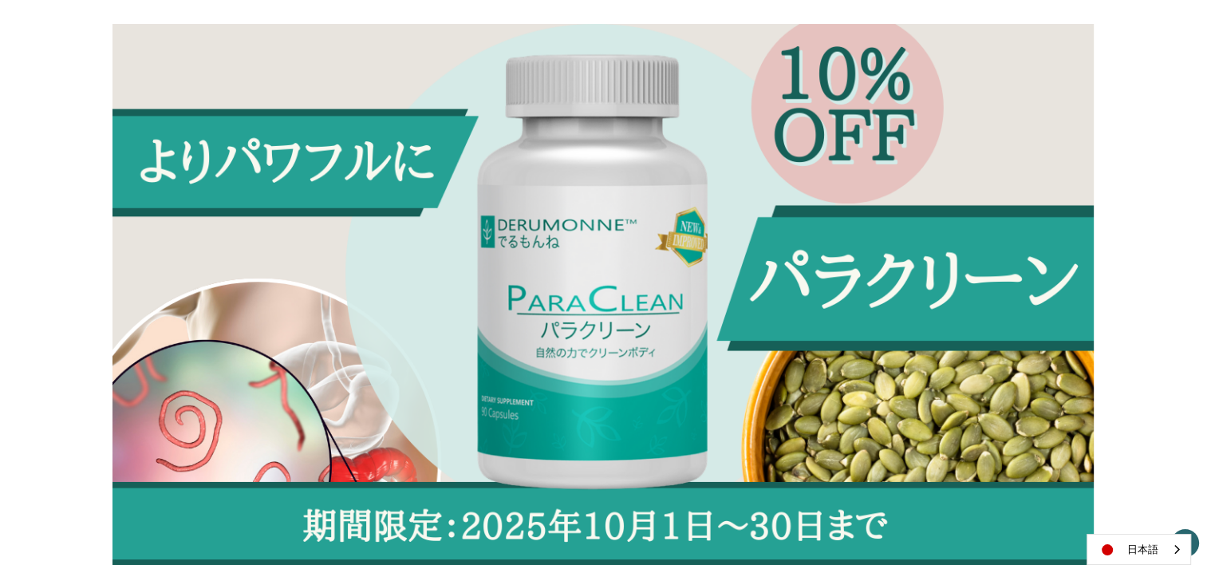
scroll to position [239, 0]
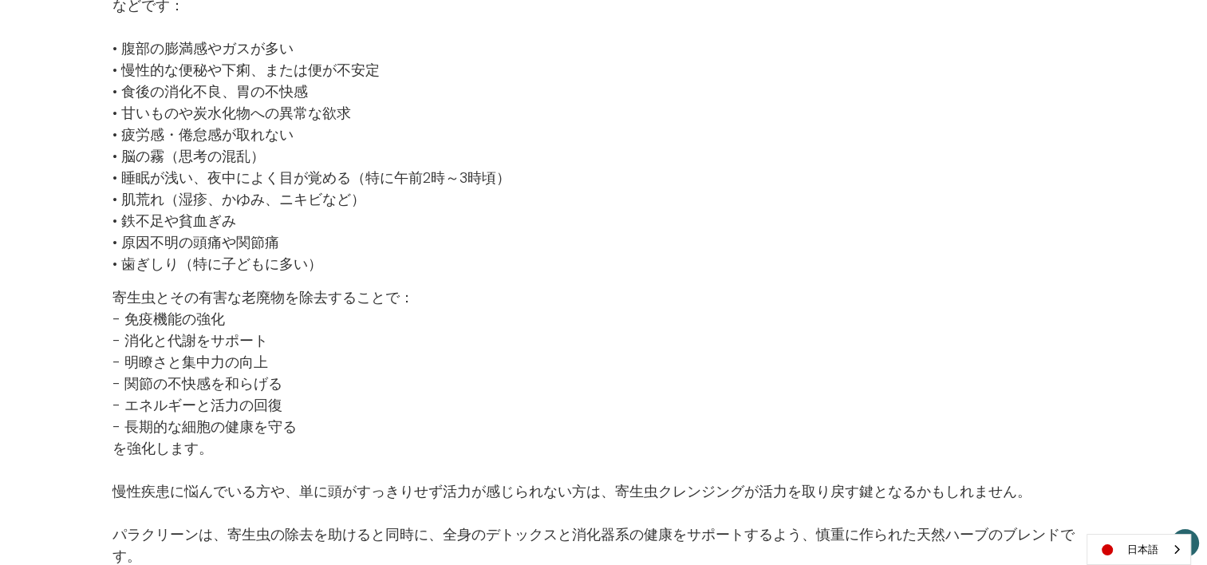
scroll to position [1037, 0]
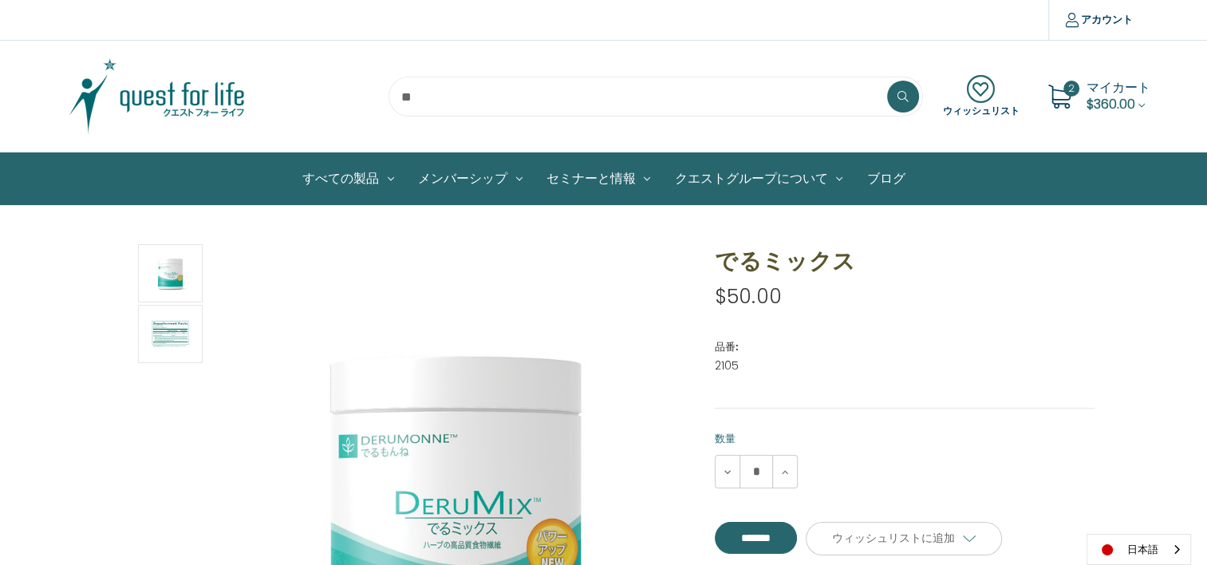
click at [1123, 100] on span "$360.00" at bounding box center [1110, 104] width 49 height 18
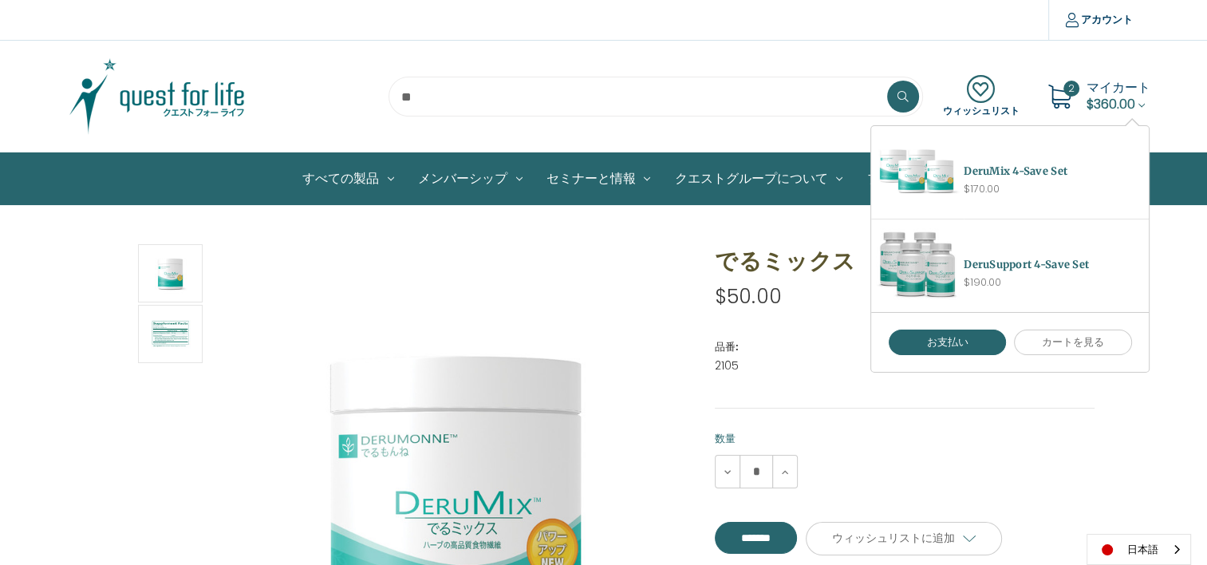
click at [709, 112] on input "search" at bounding box center [655, 97] width 534 height 40
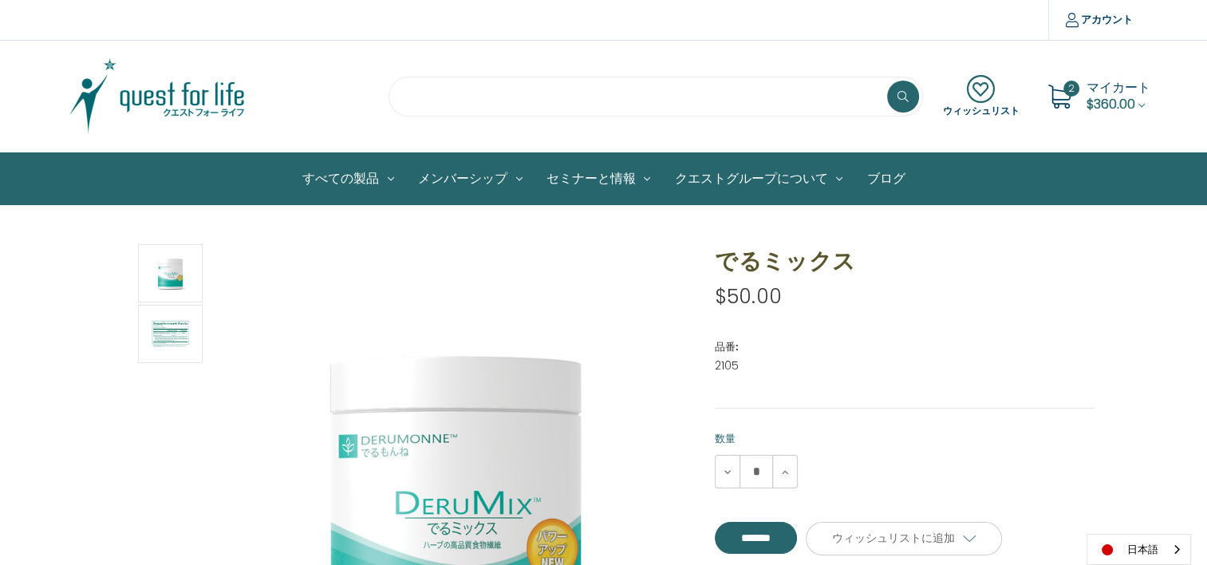
click at [699, 104] on input "search" at bounding box center [655, 97] width 534 height 40
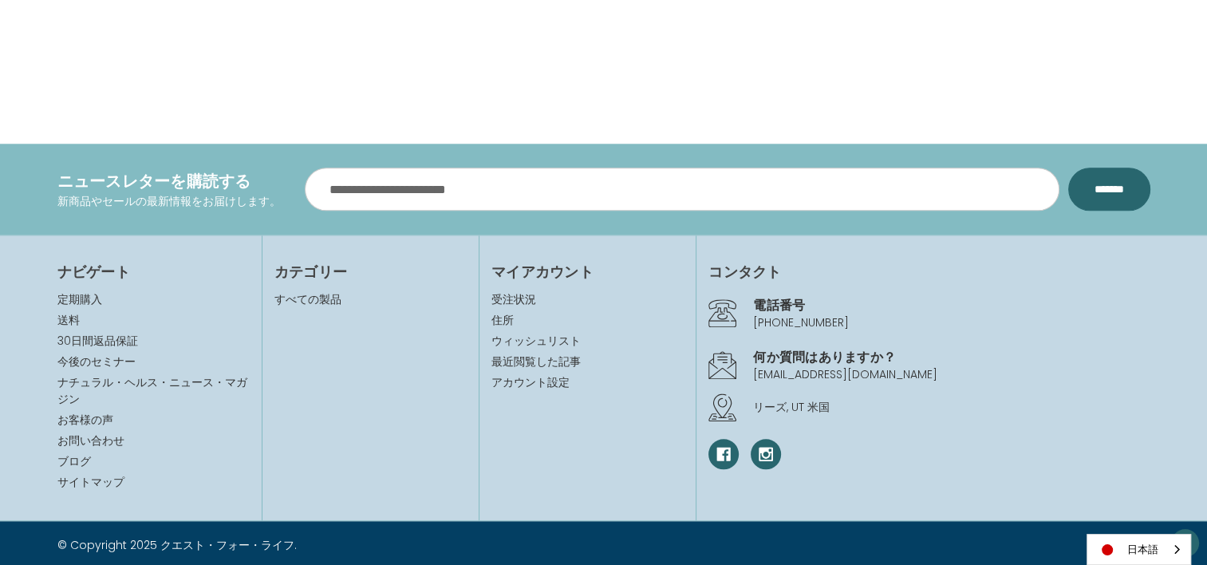
scroll to position [1597, 0]
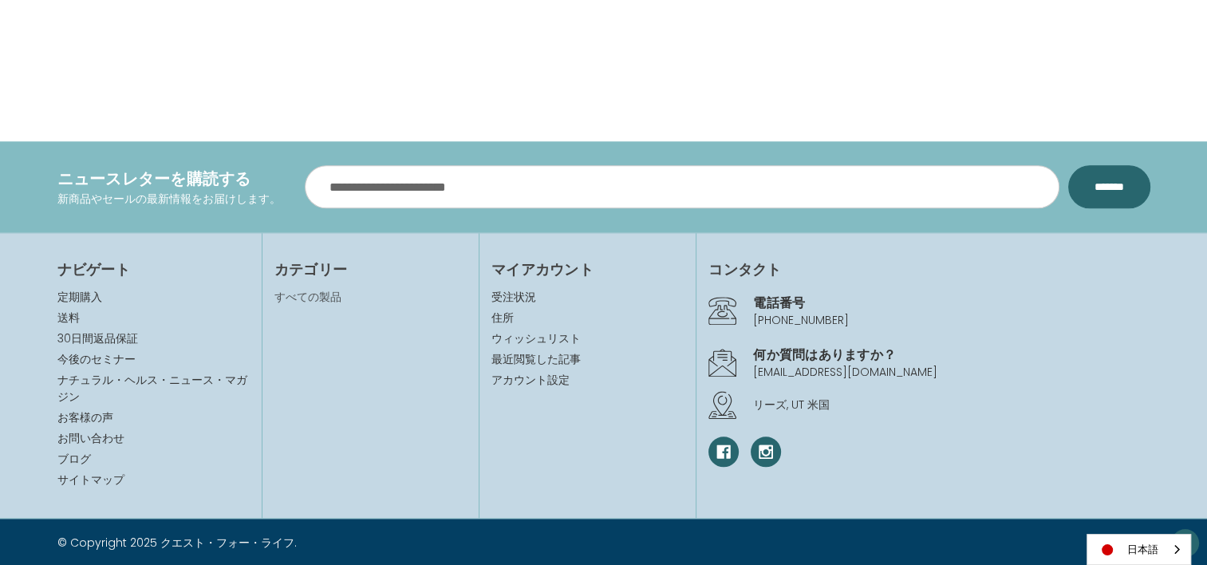
click at [307, 289] on link "すべての製品" at bounding box center [307, 297] width 67 height 16
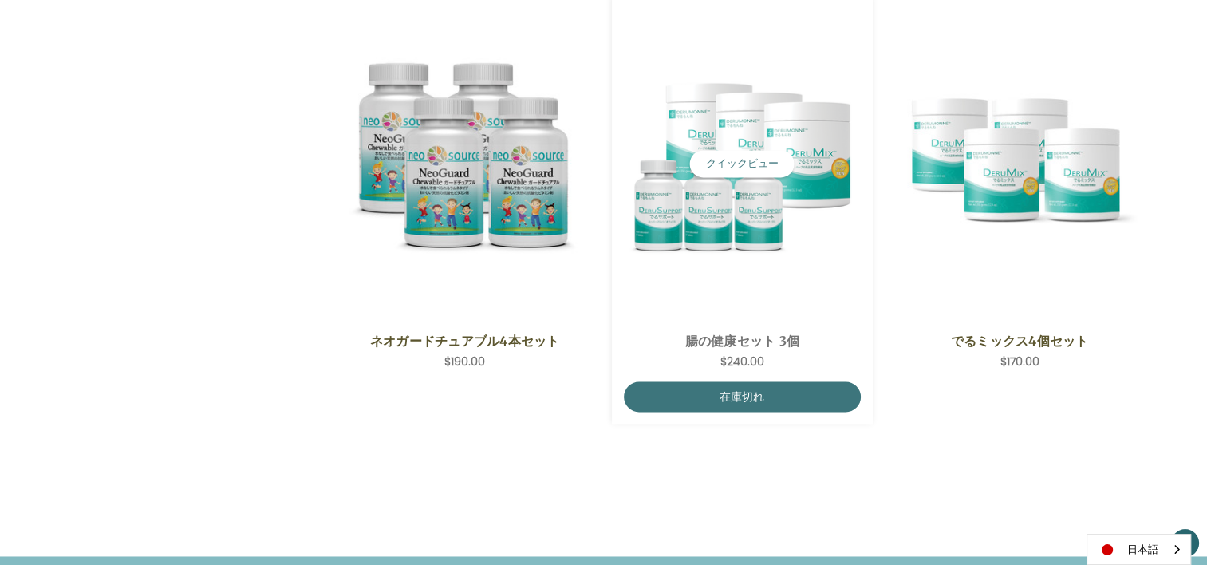
scroll to position [2233, 0]
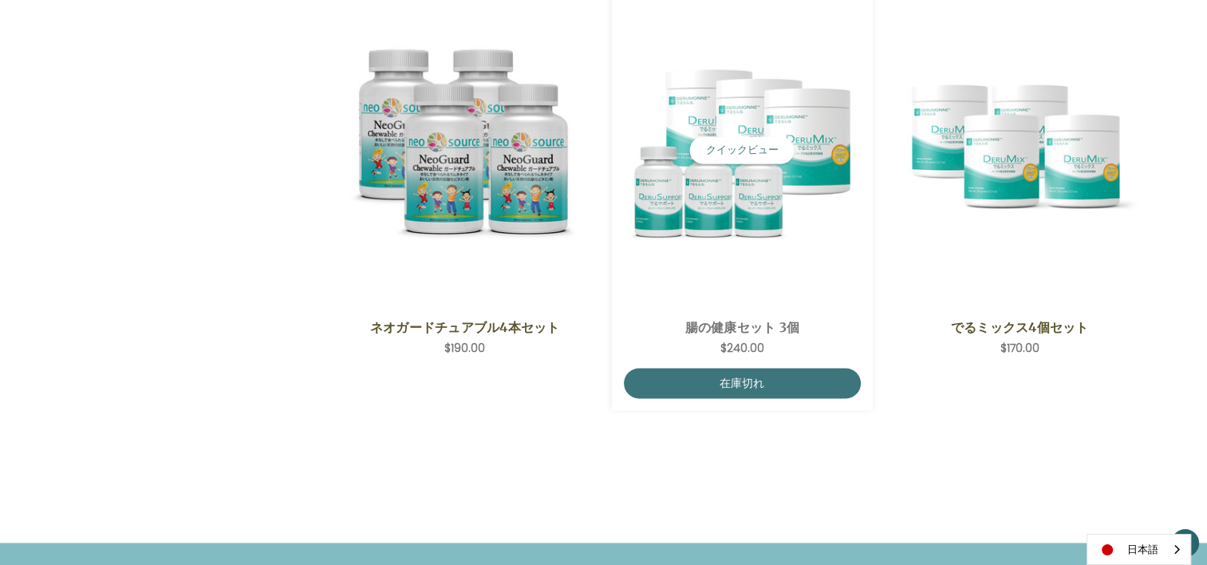
click at [833, 276] on div "ColoHealth 3 Save,$240.00\a" at bounding box center [742, 150] width 237 height 312
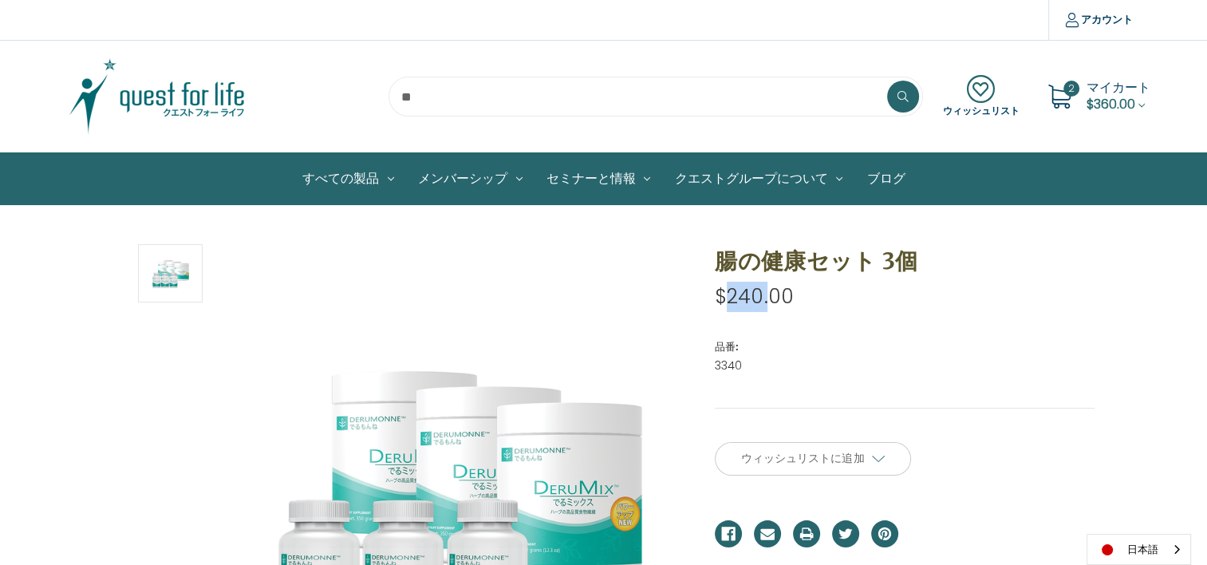
drag, startPoint x: 730, startPoint y: 297, endPoint x: 770, endPoint y: 298, distance: 40.7
click at [770, 298] on span "$240.00" at bounding box center [754, 296] width 78 height 28
click at [750, 296] on span "$240.00" at bounding box center [754, 296] width 78 height 28
drag, startPoint x: 707, startPoint y: 293, endPoint x: 825, endPoint y: 293, distance: 118.0
click at [825, 293] on section "腸の健康セット 3個 希望小売価格 通常価格： 特別価格： $240.00 (あなたが保存 ) 品番: 3340 UPCです。" at bounding box center [904, 337] width 402 height 187
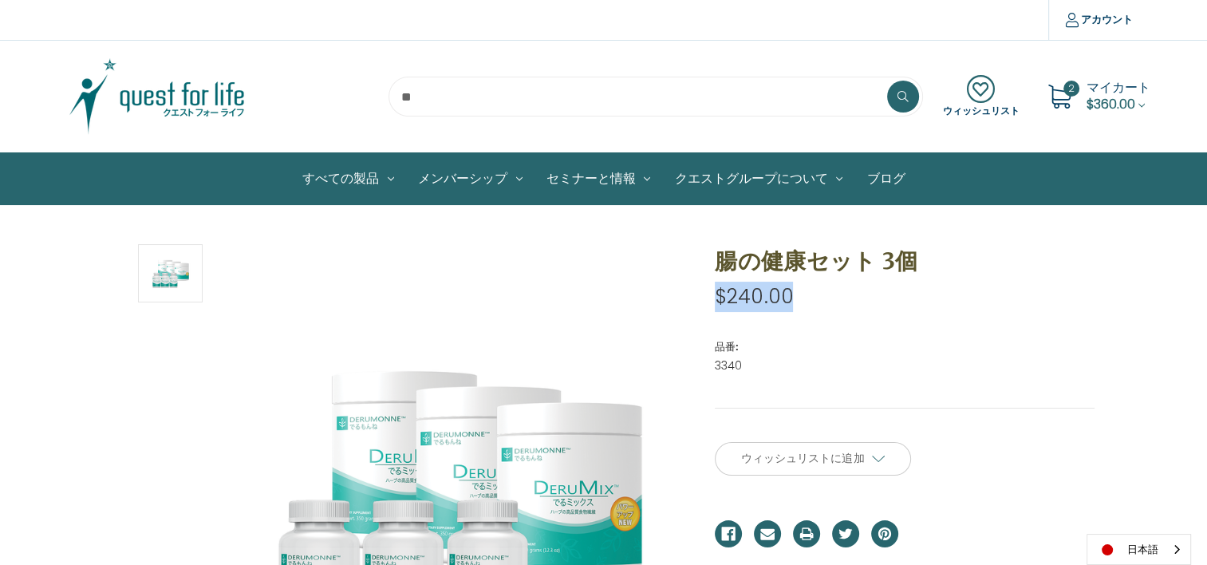
copy span "$240.00"
click at [1097, 106] on span "$360.00" at bounding box center [1110, 104] width 49 height 18
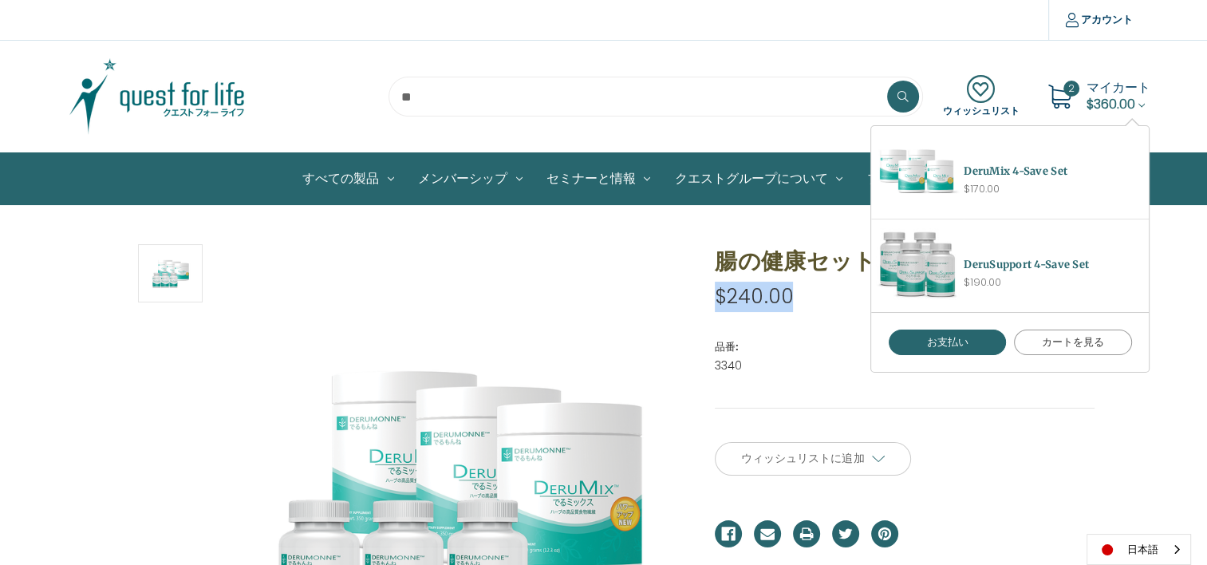
click at [1065, 341] on link "カートを見る" at bounding box center [1073, 342] width 118 height 26
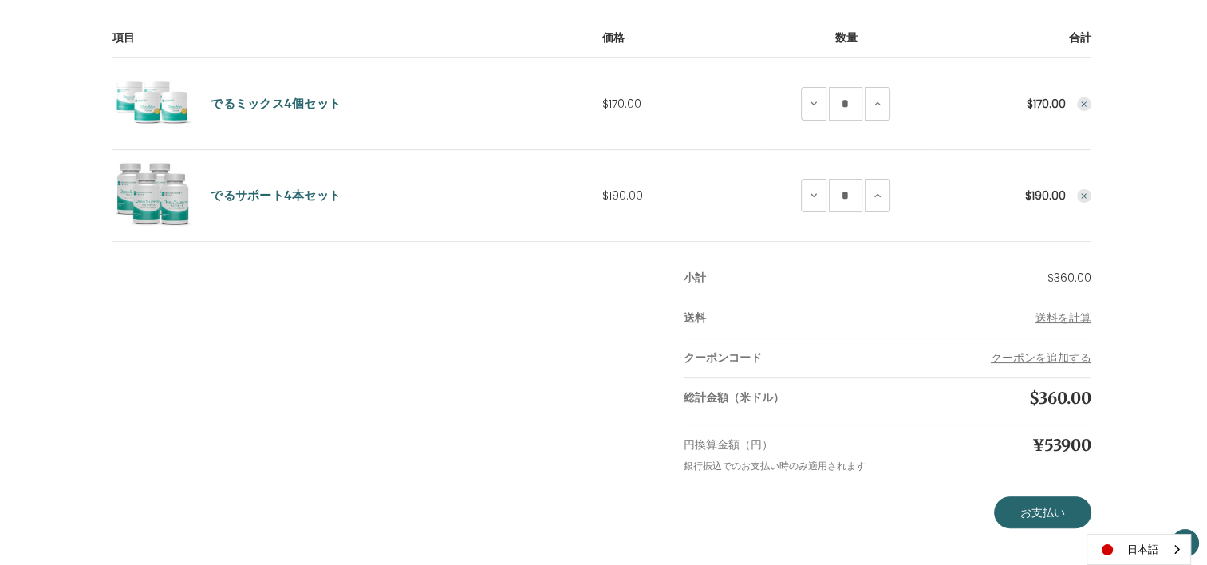
scroll to position [399, 0]
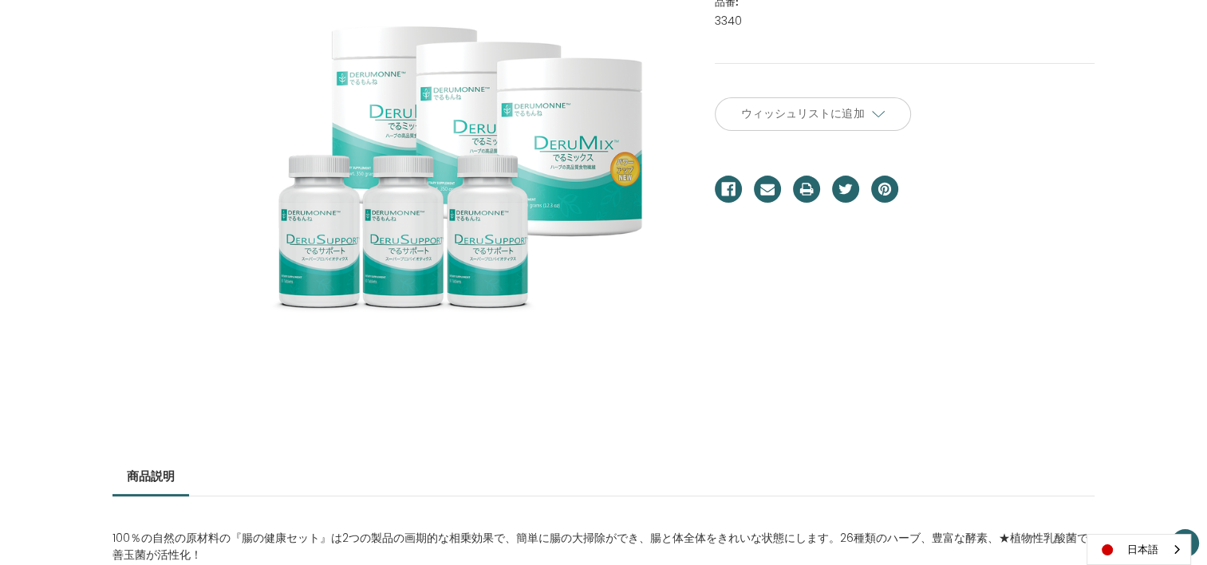
scroll to position [160, 0]
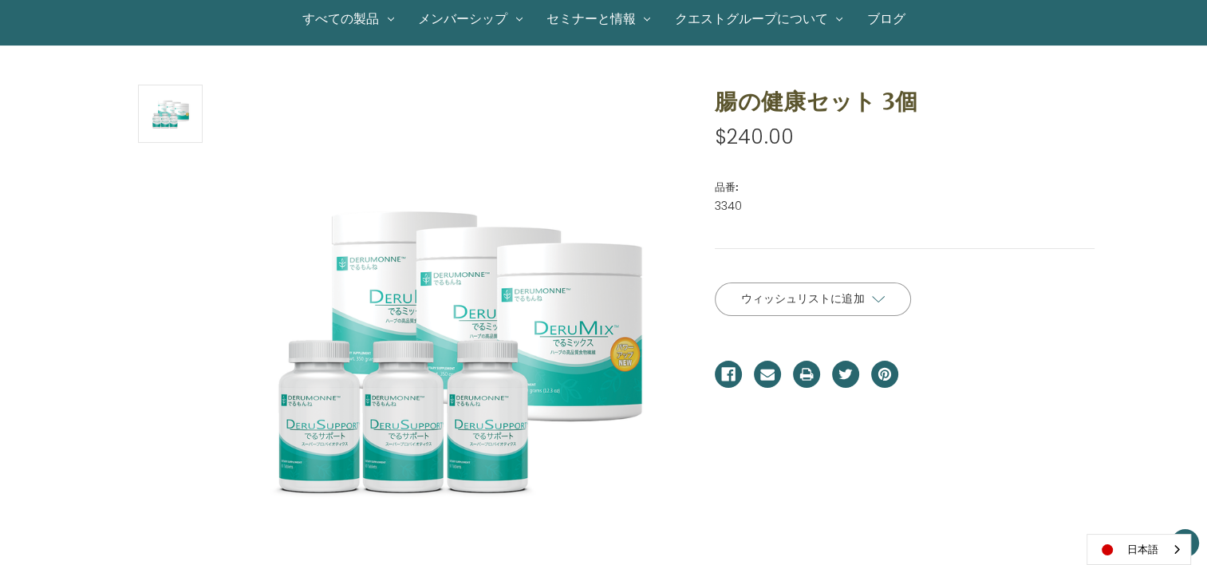
click at [760, 296] on span "ウィッシュリストに追加" at bounding box center [802, 298] width 123 height 14
click at [795, 329] on input "**********" at bounding box center [813, 331] width 196 height 30
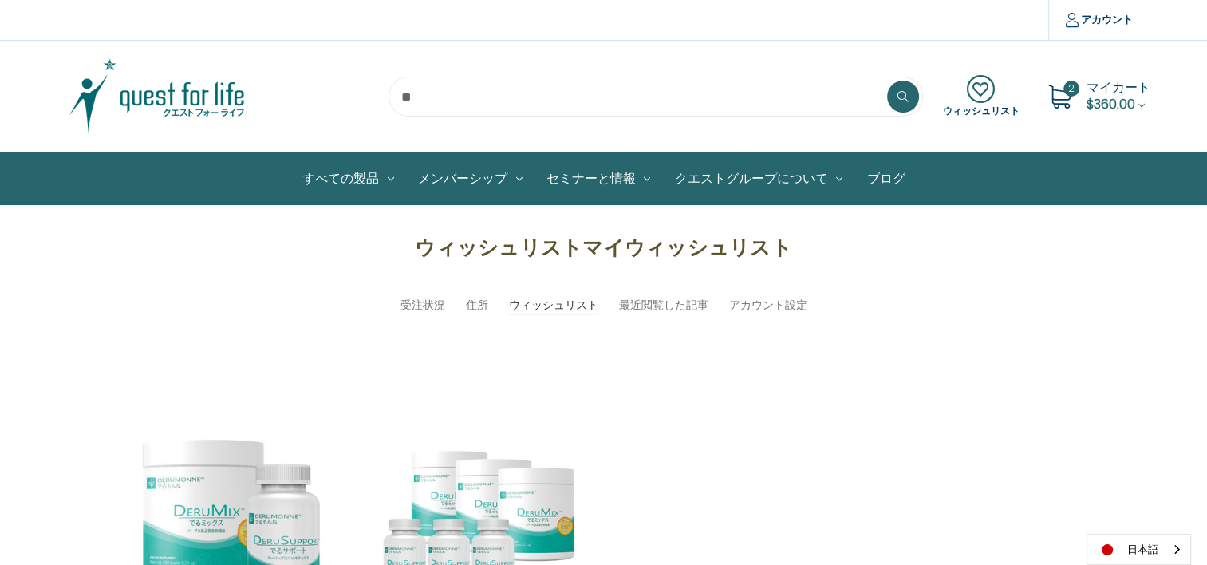
click at [984, 96] on icon at bounding box center [981, 89] width 77 height 29
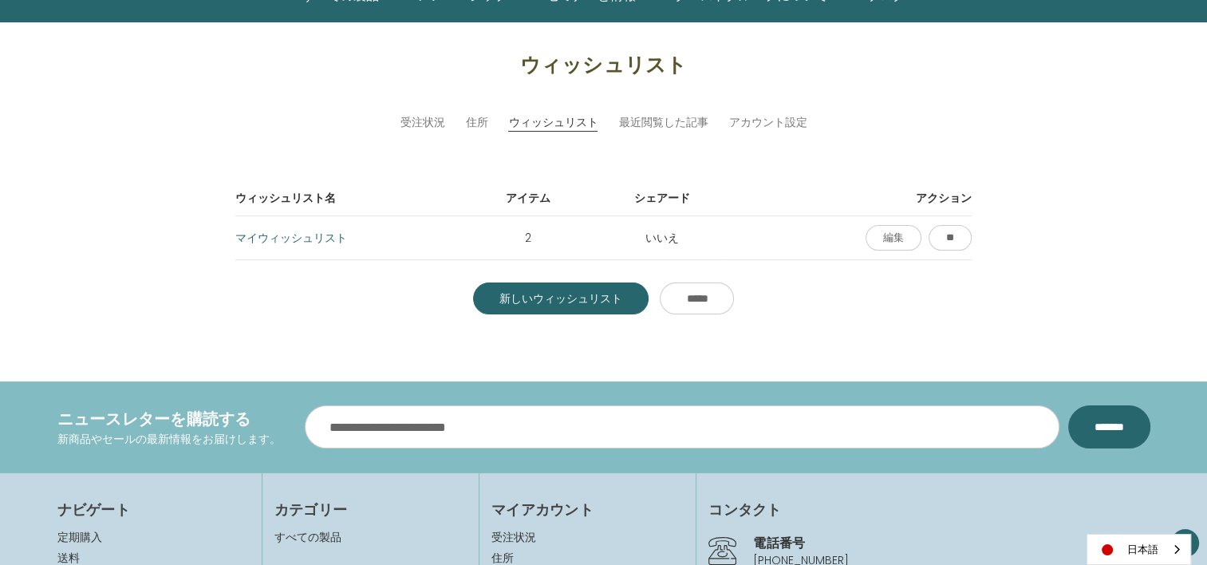
scroll to position [160, 0]
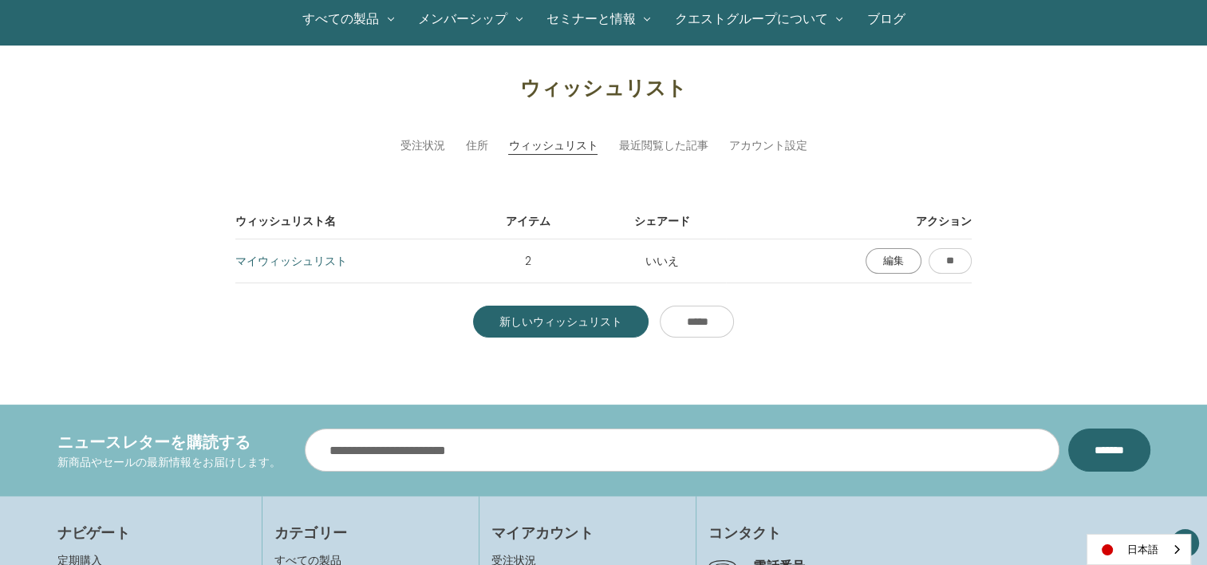
click at [880, 262] on link "編集" at bounding box center [893, 261] width 56 height 26
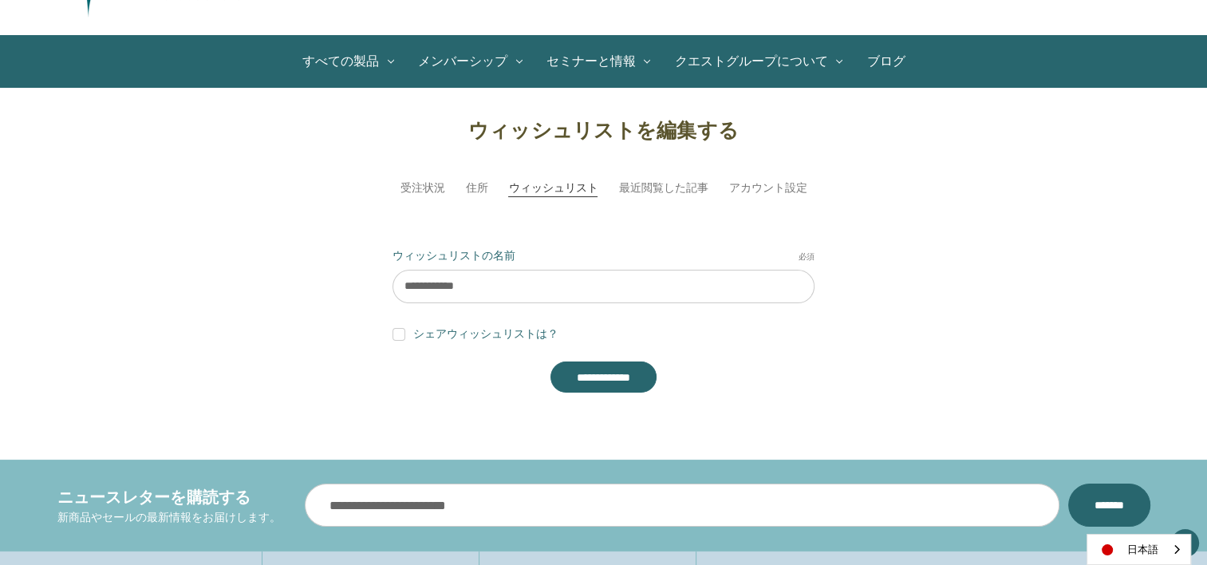
scroll to position [160, 0]
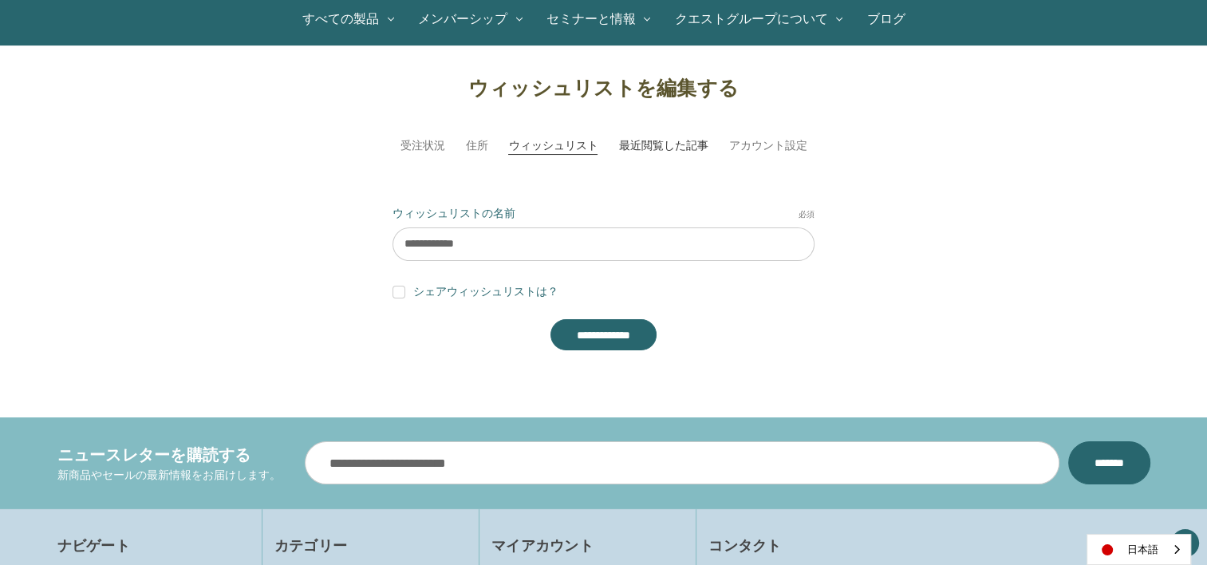
click at [676, 141] on link "最近閲覧した記事" at bounding box center [662, 145] width 89 height 17
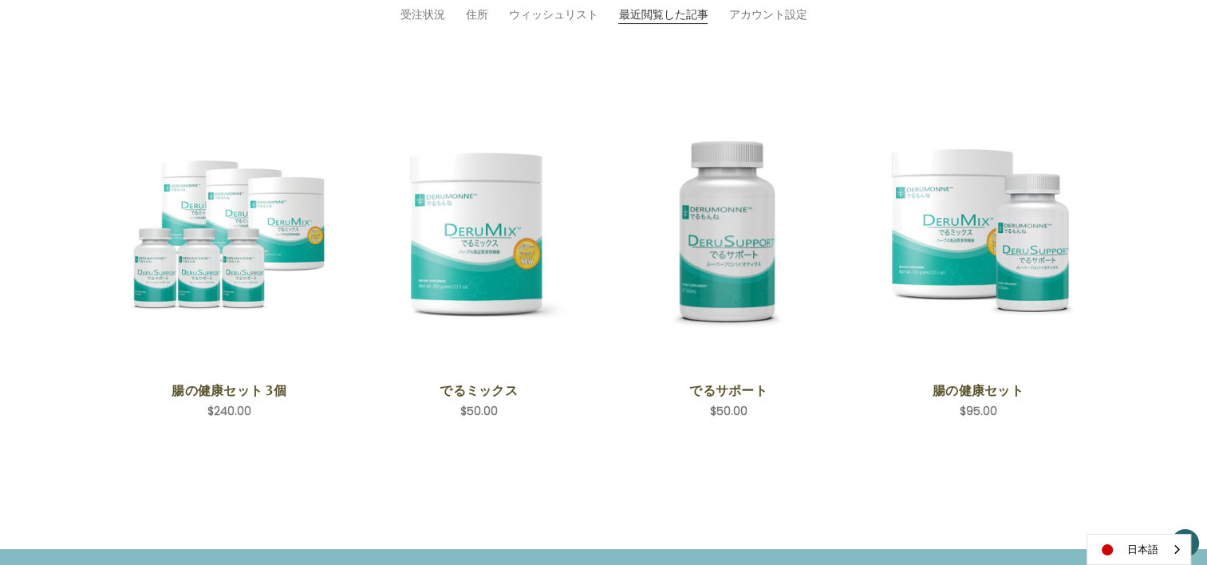
scroll to position [319, 0]
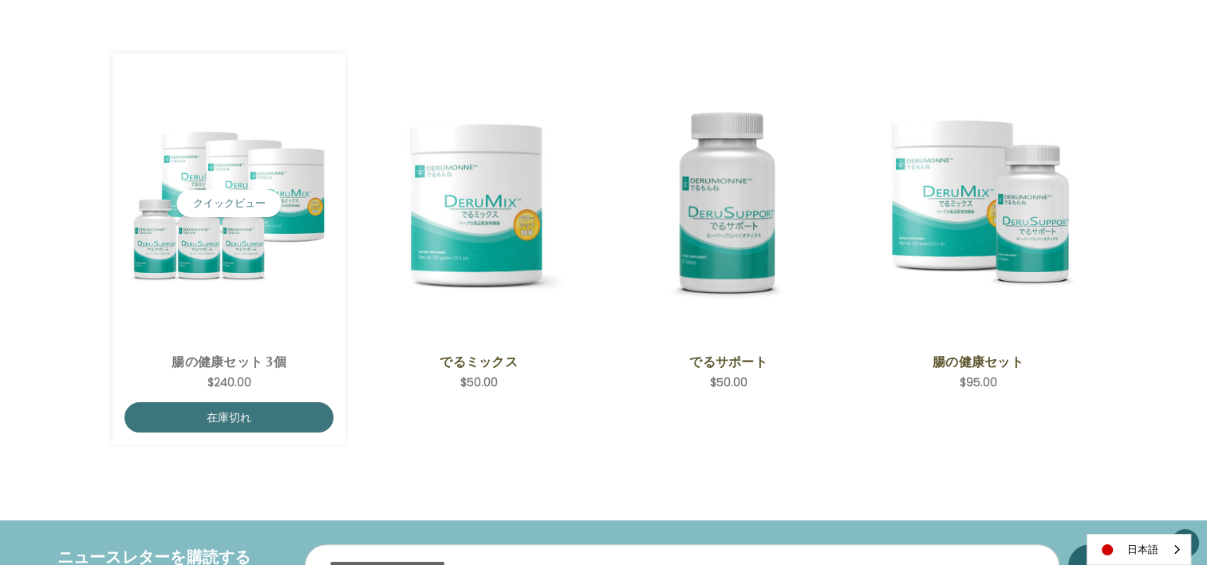
click at [243, 241] on img "ColoHealth 3 Save,$240.00\a" at bounding box center [228, 203] width 209 height 175
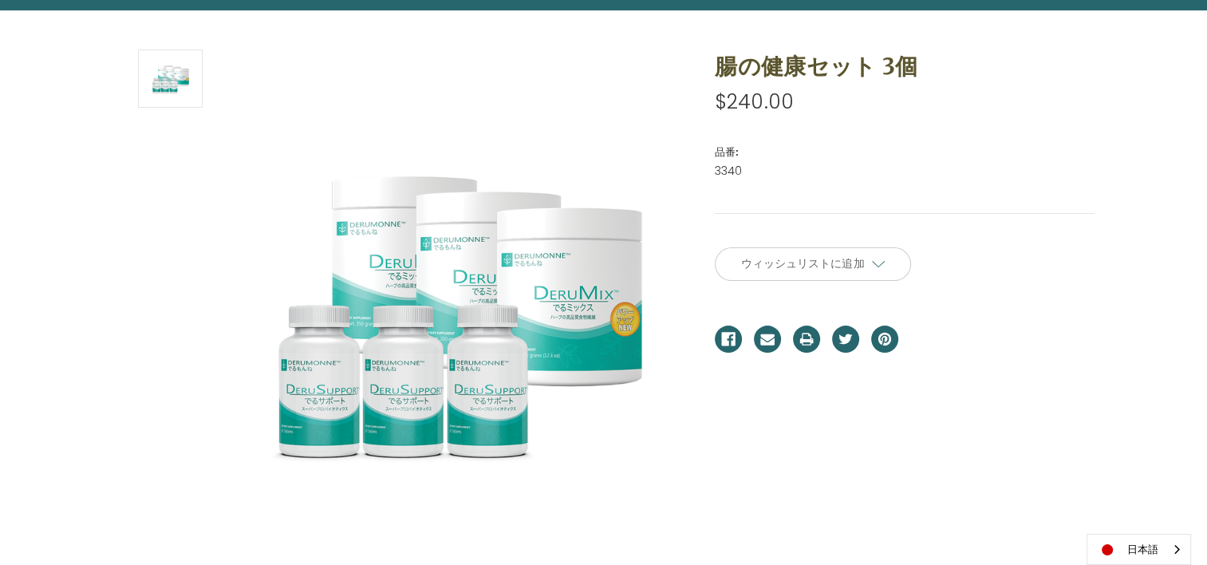
scroll to position [239, 0]
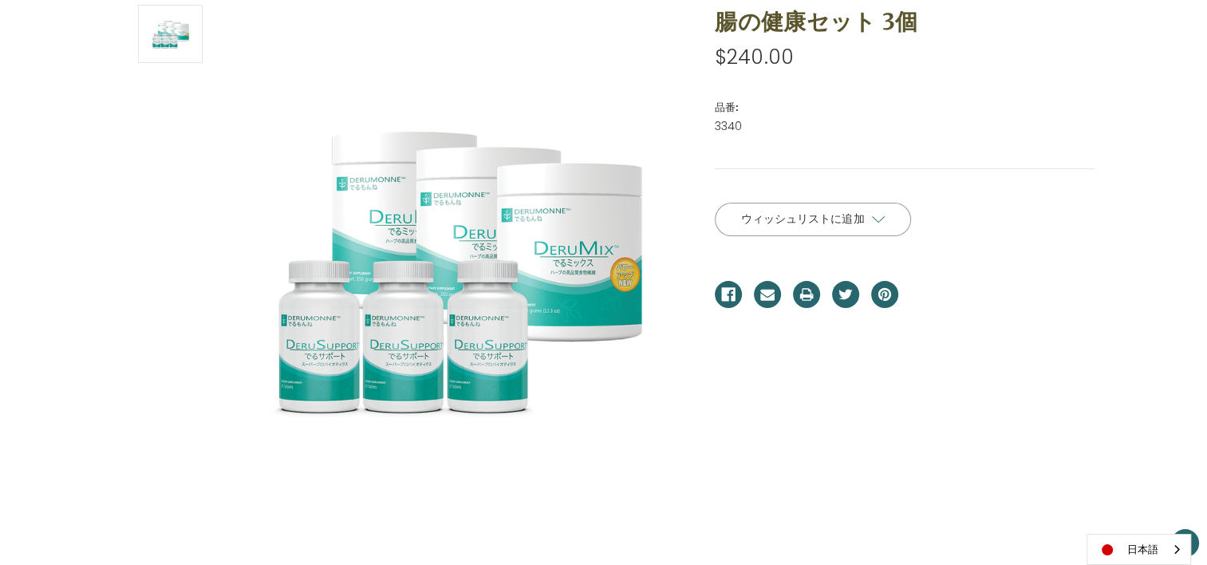
click at [845, 226] on link "ウィッシュリストに追加" at bounding box center [813, 219] width 196 height 33
click at [833, 246] on input "**********" at bounding box center [813, 251] width 196 height 30
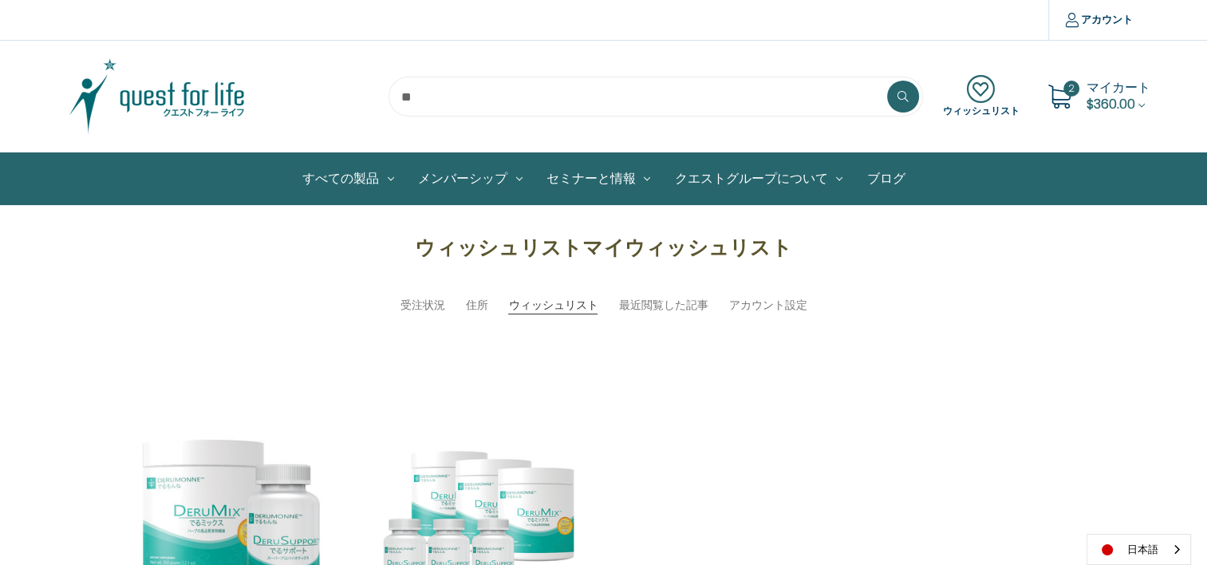
click at [1061, 97] on icon at bounding box center [1059, 97] width 24 height 24
click at [1116, 93] on span "マイカート" at bounding box center [1118, 87] width 64 height 18
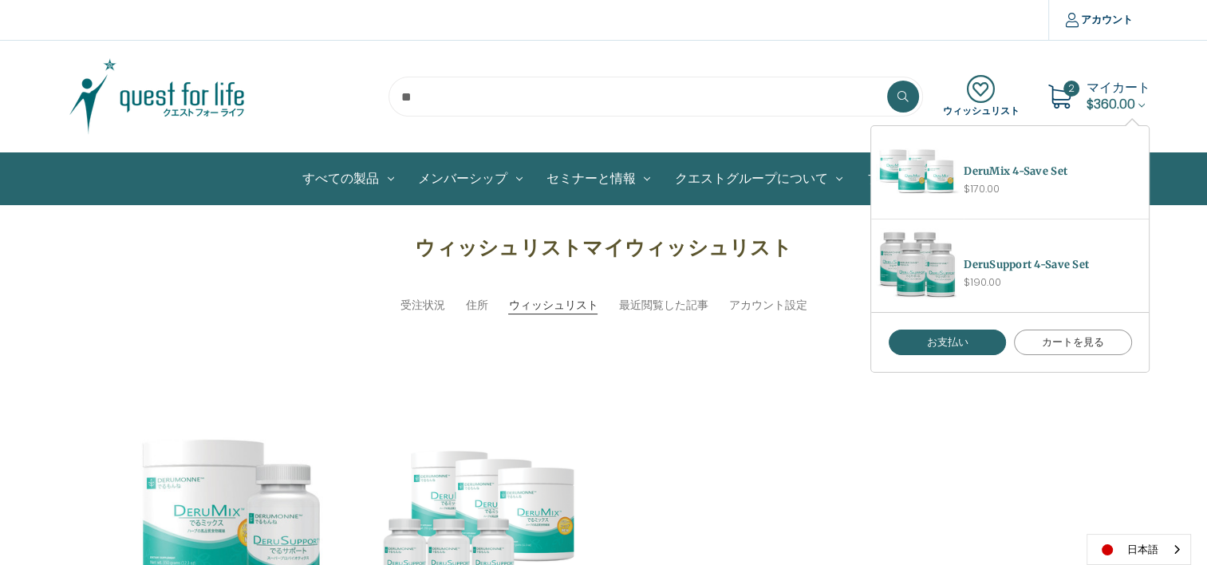
click at [1075, 348] on link "カートを見る" at bounding box center [1073, 342] width 118 height 26
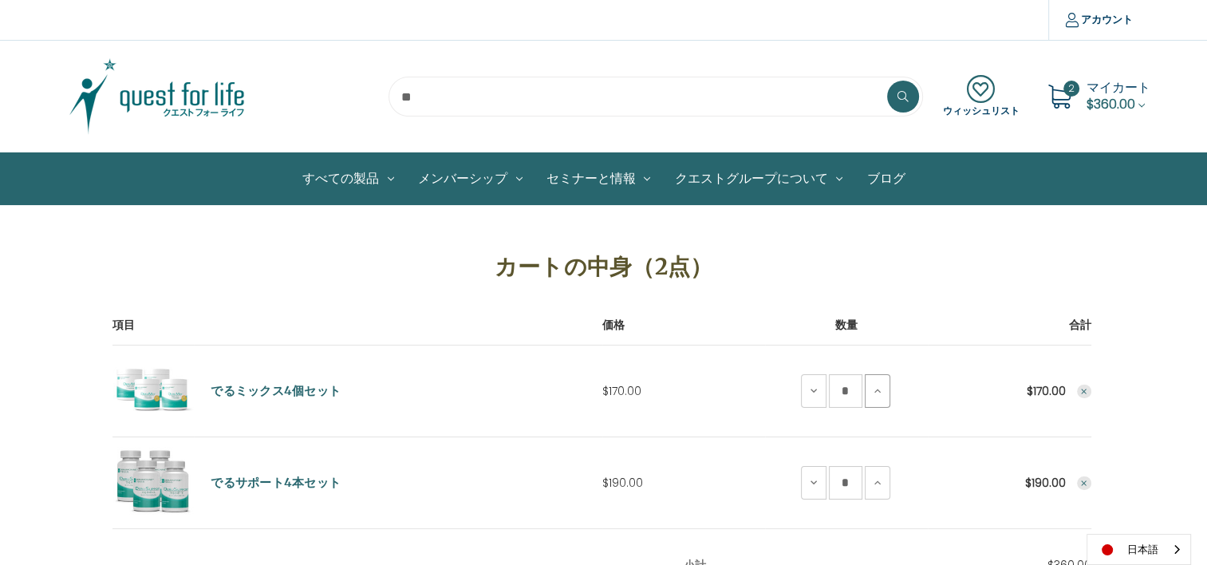
scroll to position [80, 0]
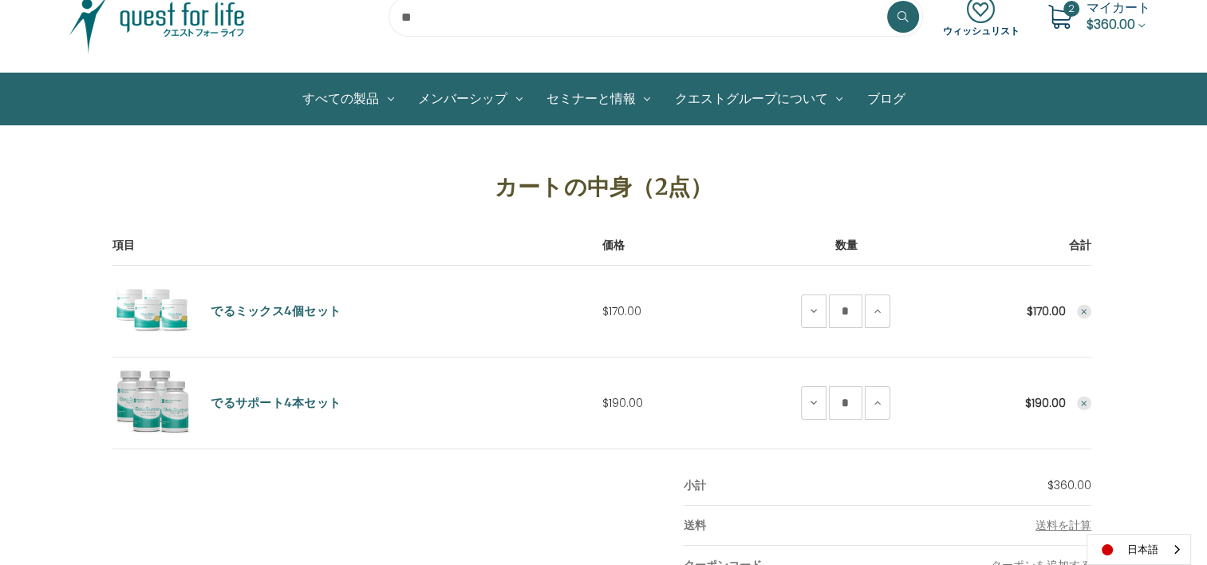
click at [1088, 313] on icon "Remove DeruMix 4-Save Set from cart" at bounding box center [1084, 312] width 10 height 10
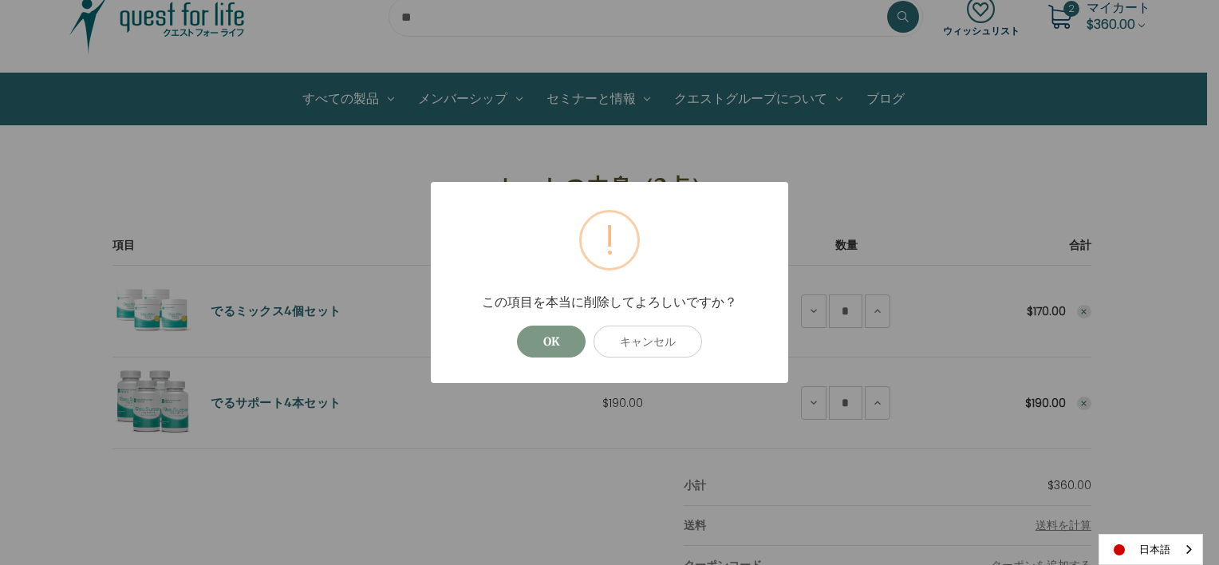
click at [568, 339] on button "OK" at bounding box center [551, 341] width 69 height 32
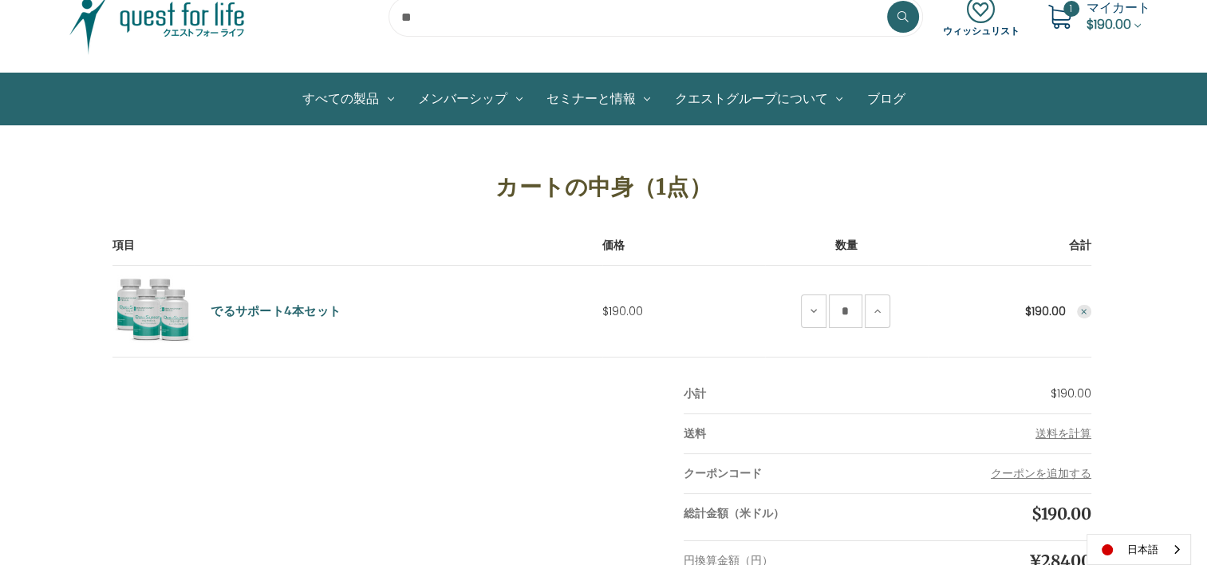
click at [1081, 313] on use "Remove DeruSupport 4-Save Set from cart" at bounding box center [1084, 312] width 6 height 6
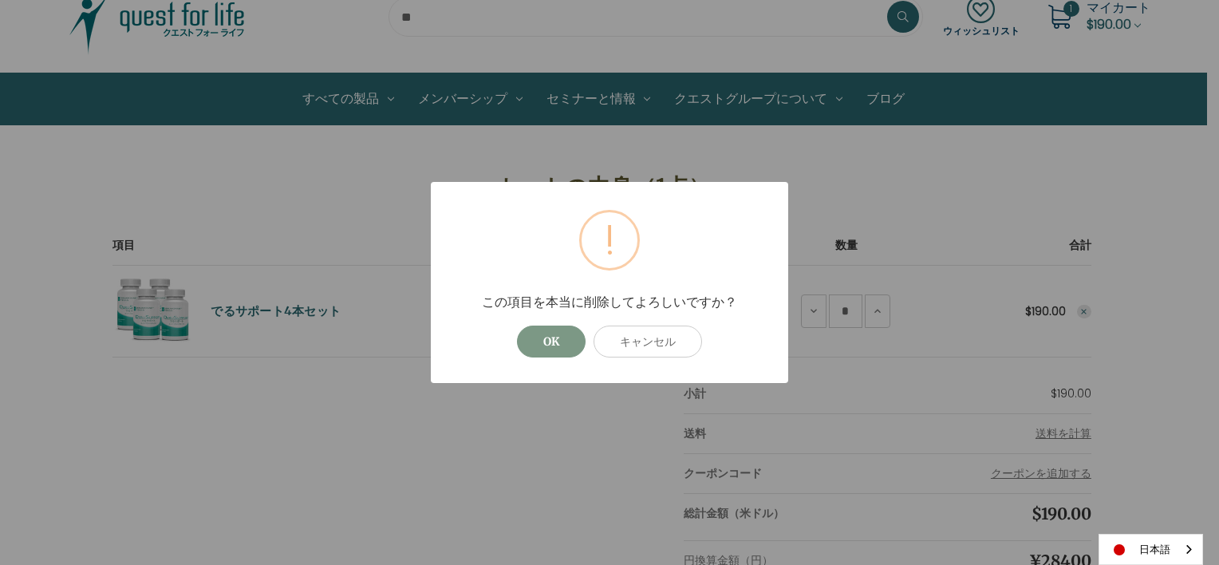
click at [578, 343] on button "OK" at bounding box center [551, 341] width 69 height 32
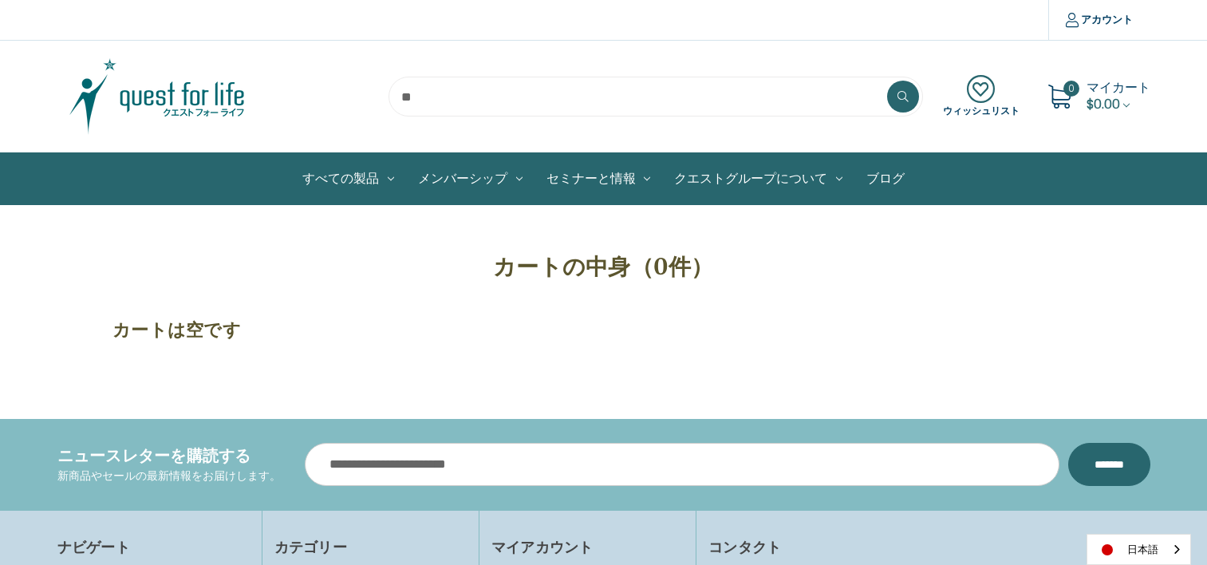
scroll to position [80, 0]
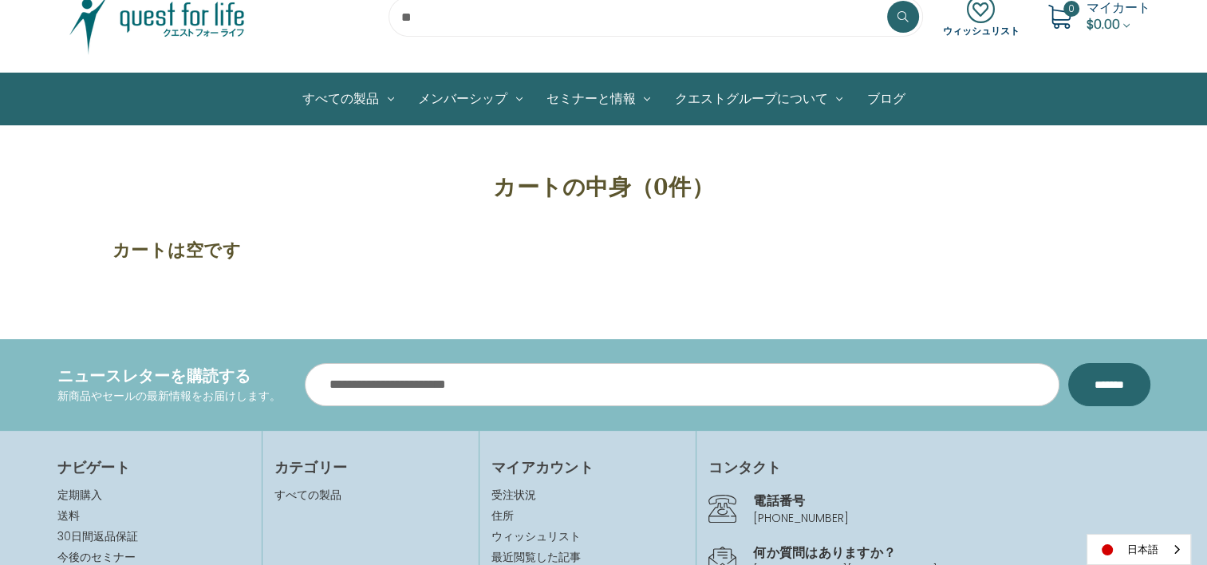
click at [973, 26] on link "ウィッシュリスト" at bounding box center [981, 16] width 77 height 43
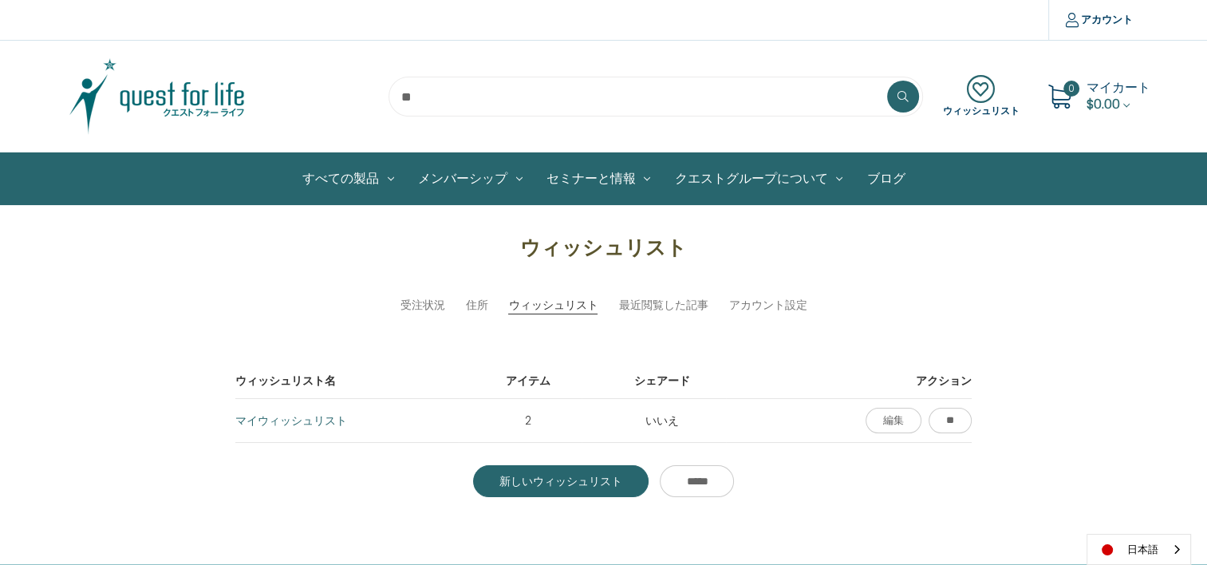
scroll to position [80, 0]
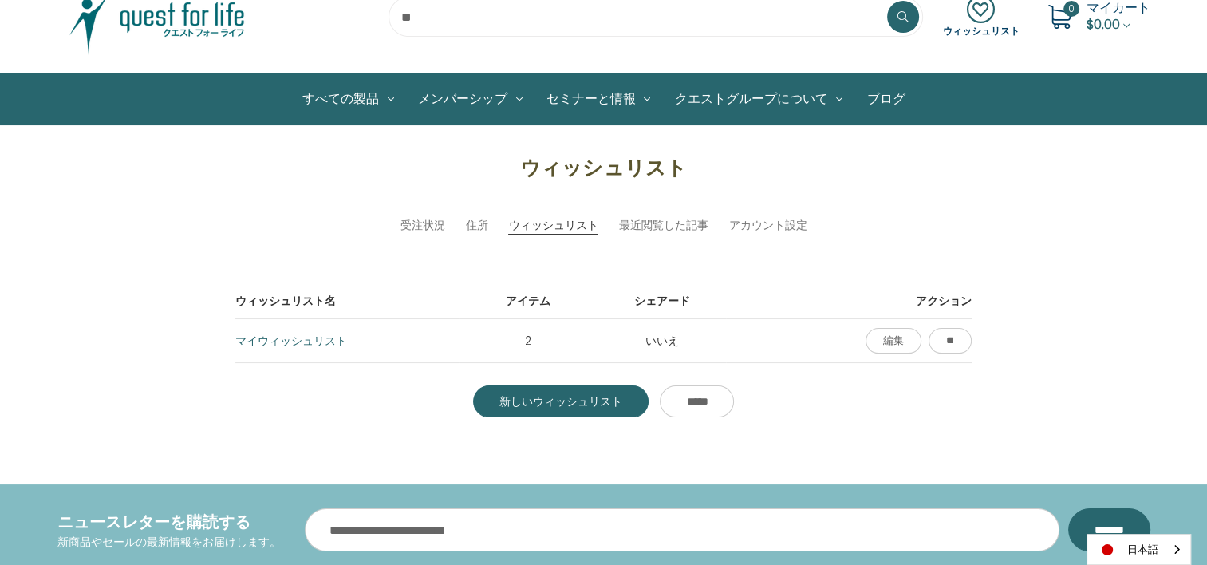
click at [518, 338] on td "2" at bounding box center [520, 341] width 123 height 44
click at [869, 345] on link "編集" at bounding box center [893, 341] width 56 height 26
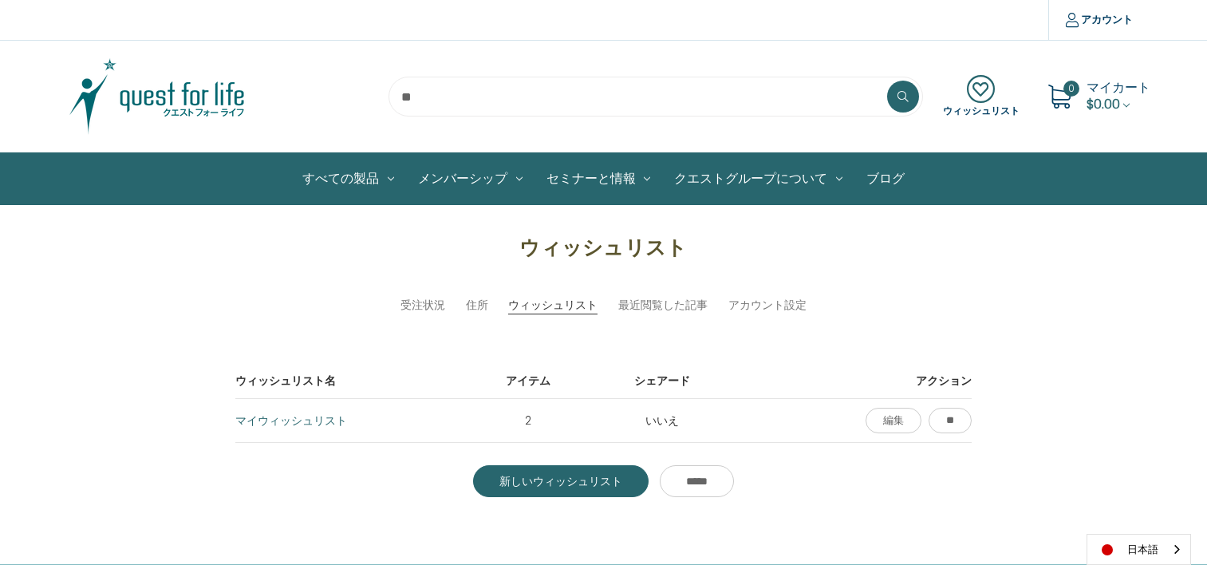
scroll to position [80, 0]
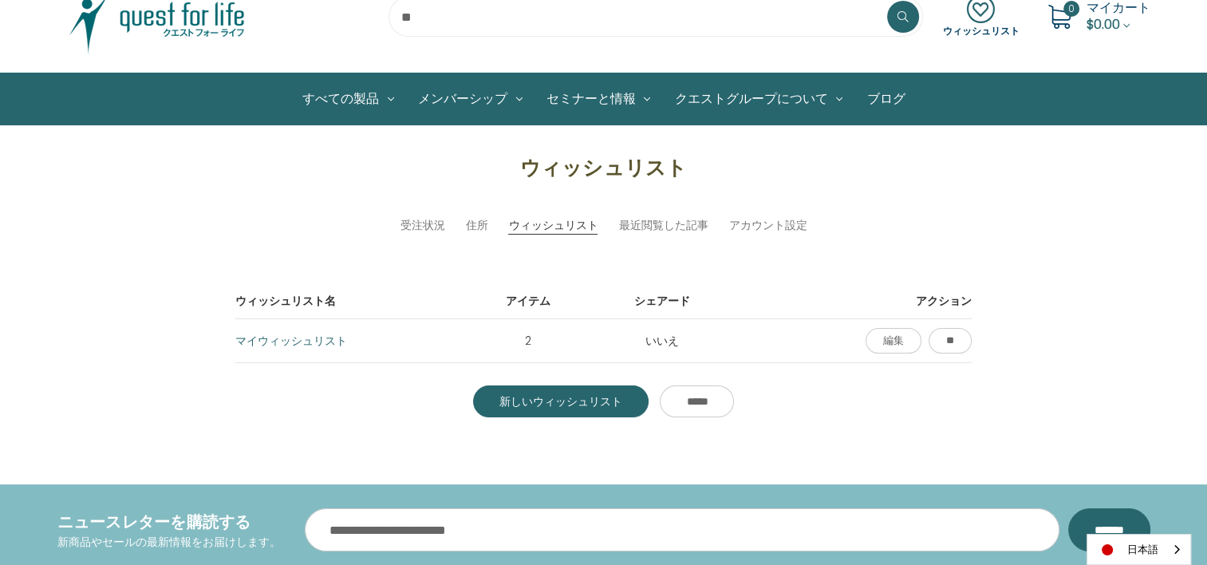
click at [309, 341] on link "マイウィッシュリスト" at bounding box center [291, 341] width 112 height 16
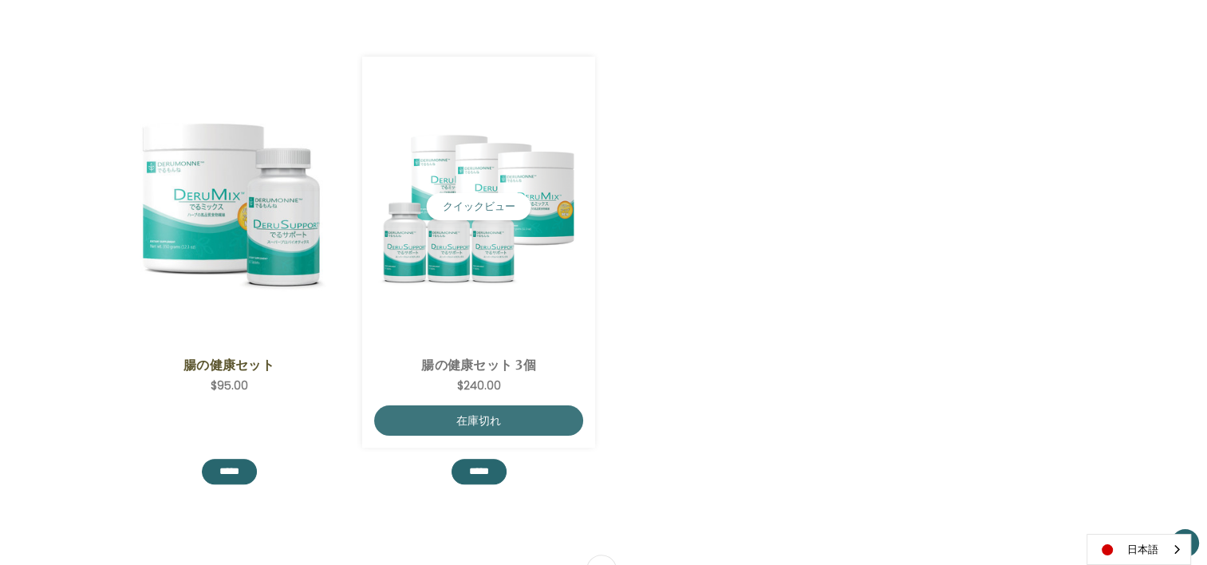
scroll to position [319, 0]
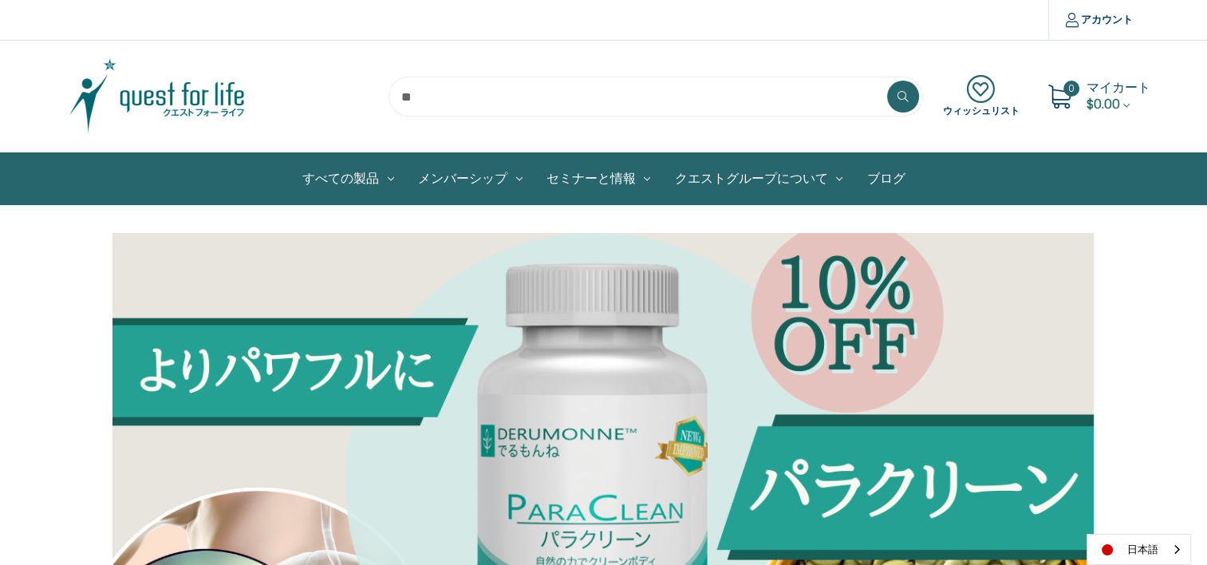
click at [976, 86] on icon at bounding box center [981, 89] width 77 height 29
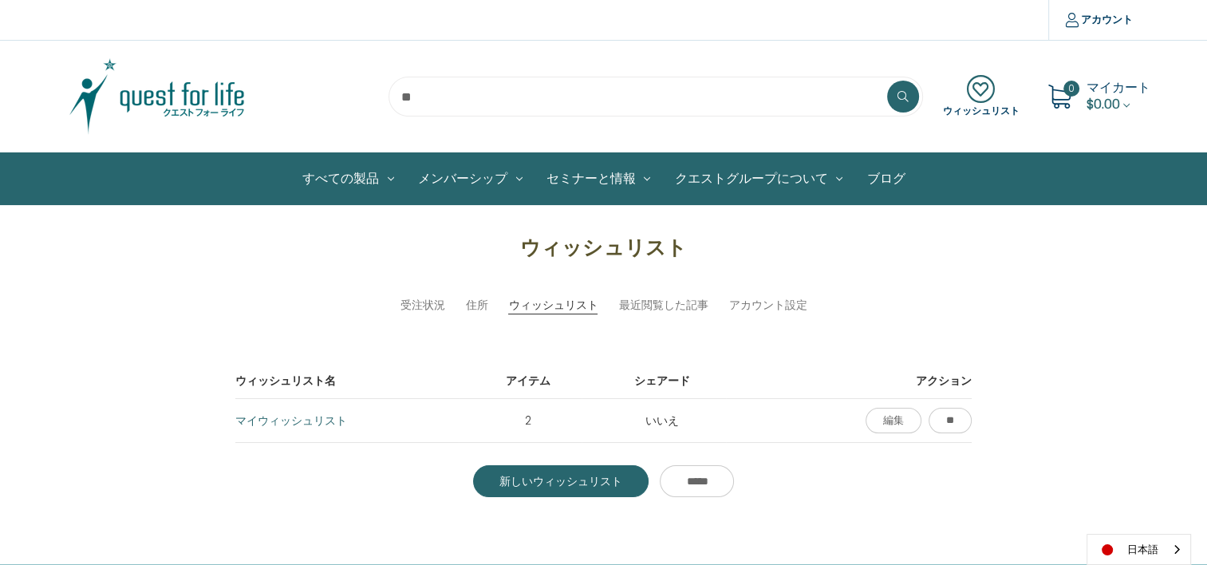
click at [313, 424] on link "マイウィッシュリスト" at bounding box center [291, 420] width 112 height 16
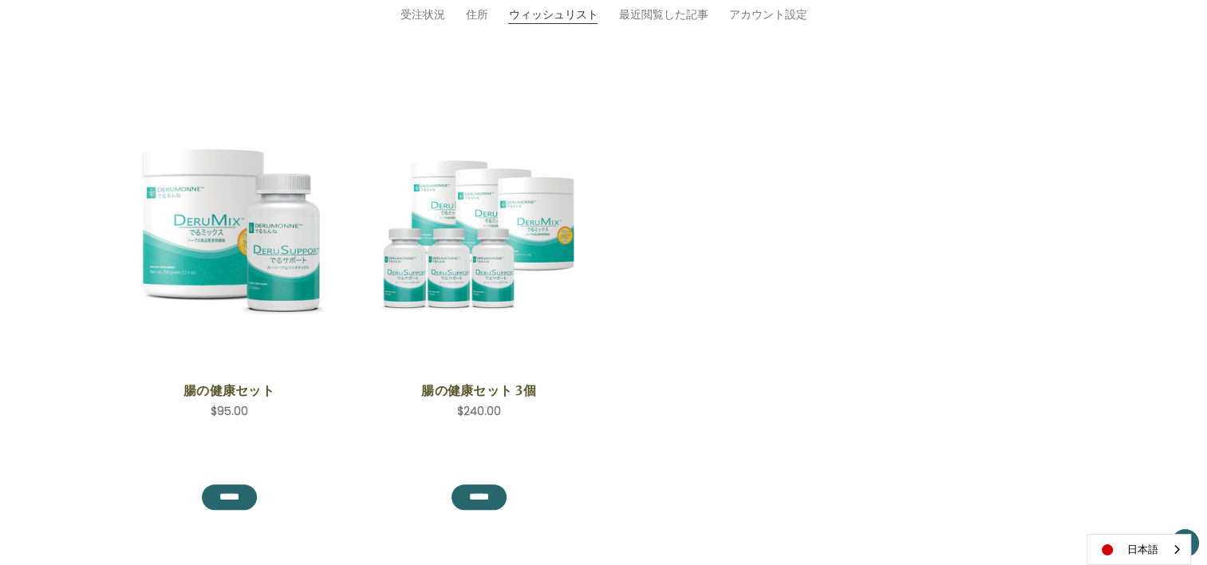
scroll to position [319, 0]
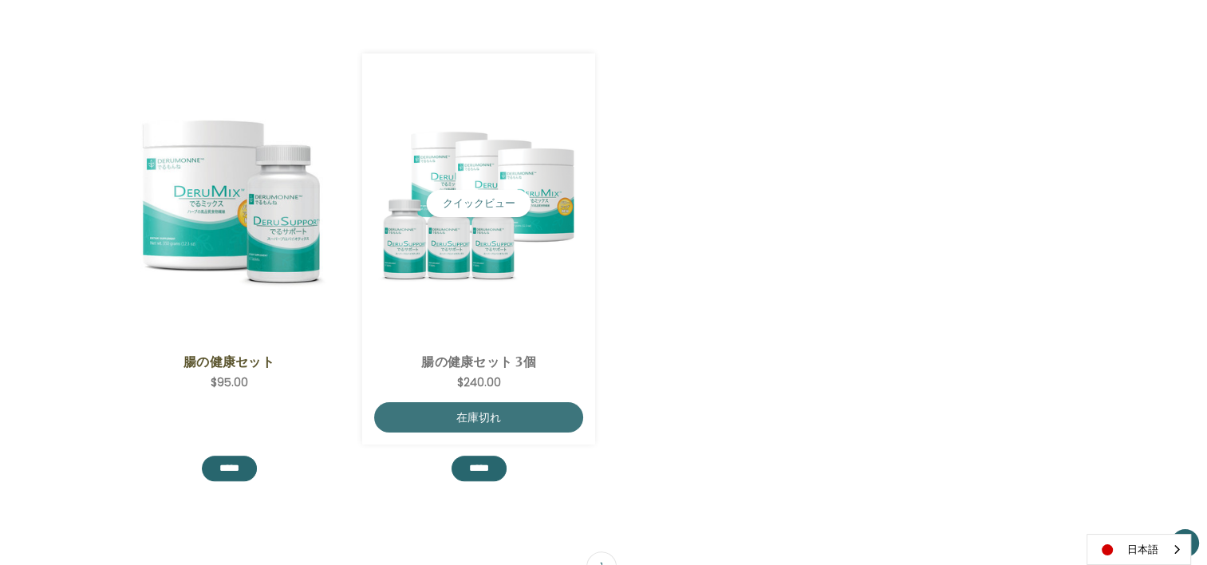
click at [481, 241] on img "ColoHealth 3 Save,$240.00\a" at bounding box center [478, 203] width 209 height 175
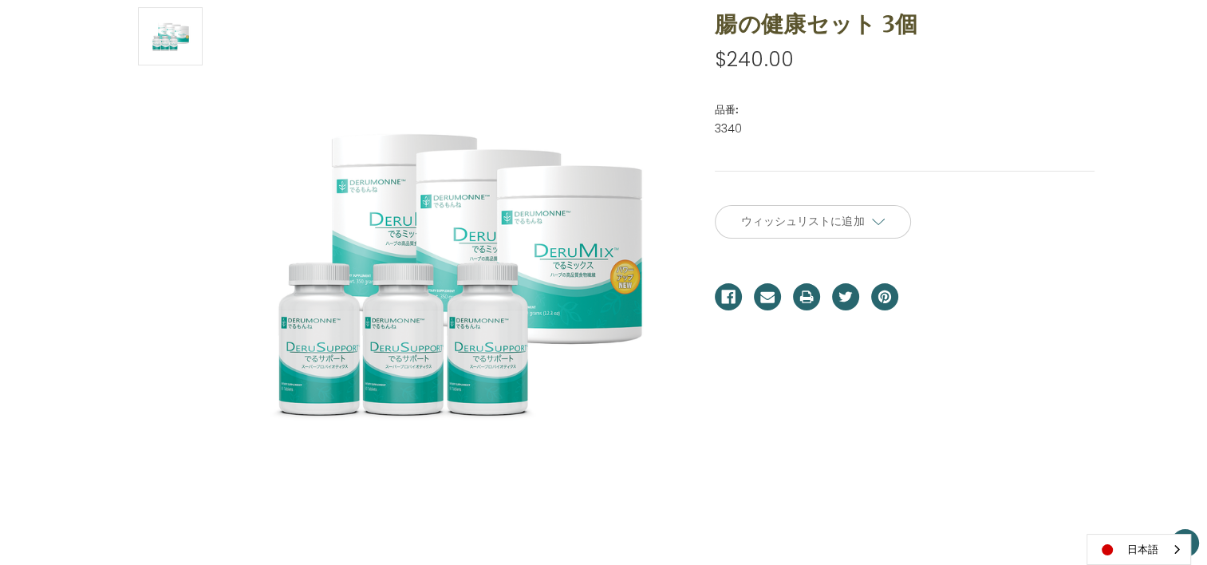
scroll to position [239, 0]
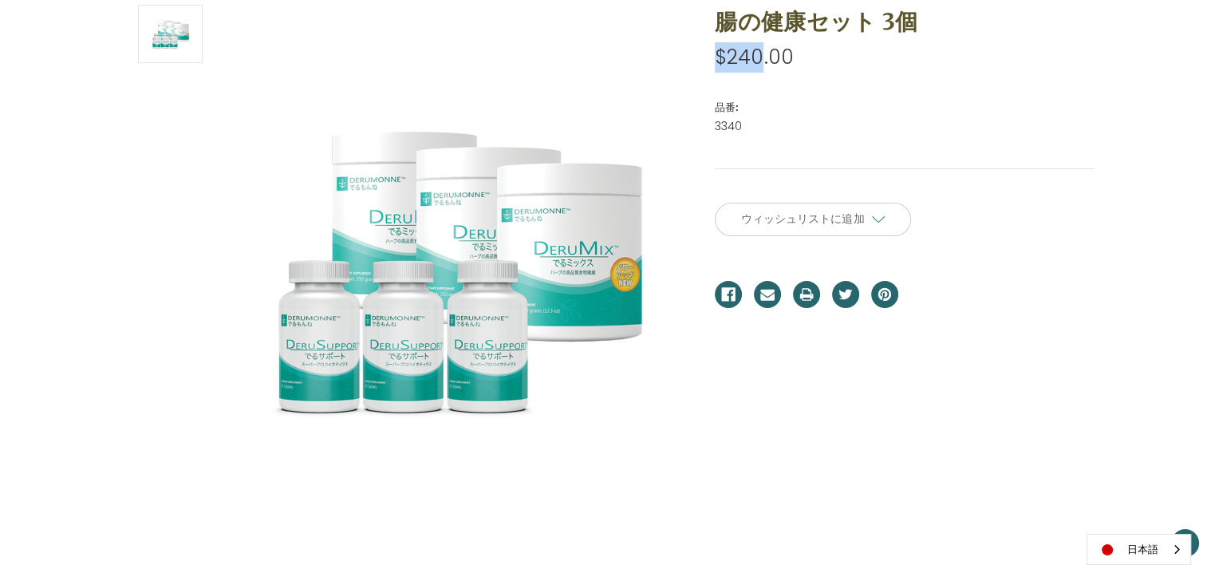
drag, startPoint x: 759, startPoint y: 50, endPoint x: 712, endPoint y: 53, distance: 47.1
click at [712, 53] on section "腸の健康セット 3個 希望小売価格 通常価格： 特別価格： $240.00 (あなたが保存 ) 品番: 3340 UPCです。" at bounding box center [904, 98] width 402 height 187
copy span "$240"
